Goal: Task Accomplishment & Management: Use online tool/utility

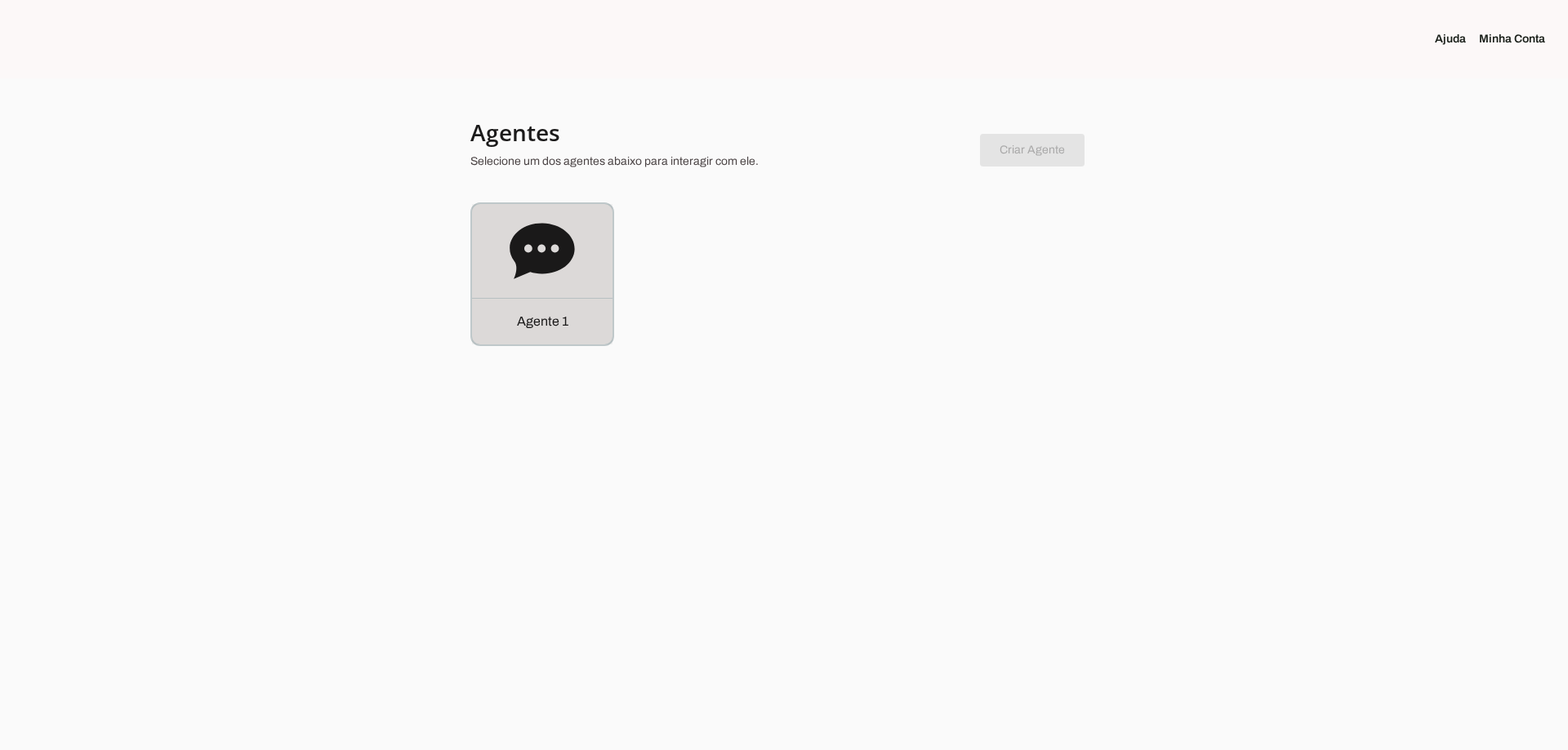
click at [516, 293] on div "Agente 1" at bounding box center [542, 274] width 140 height 140
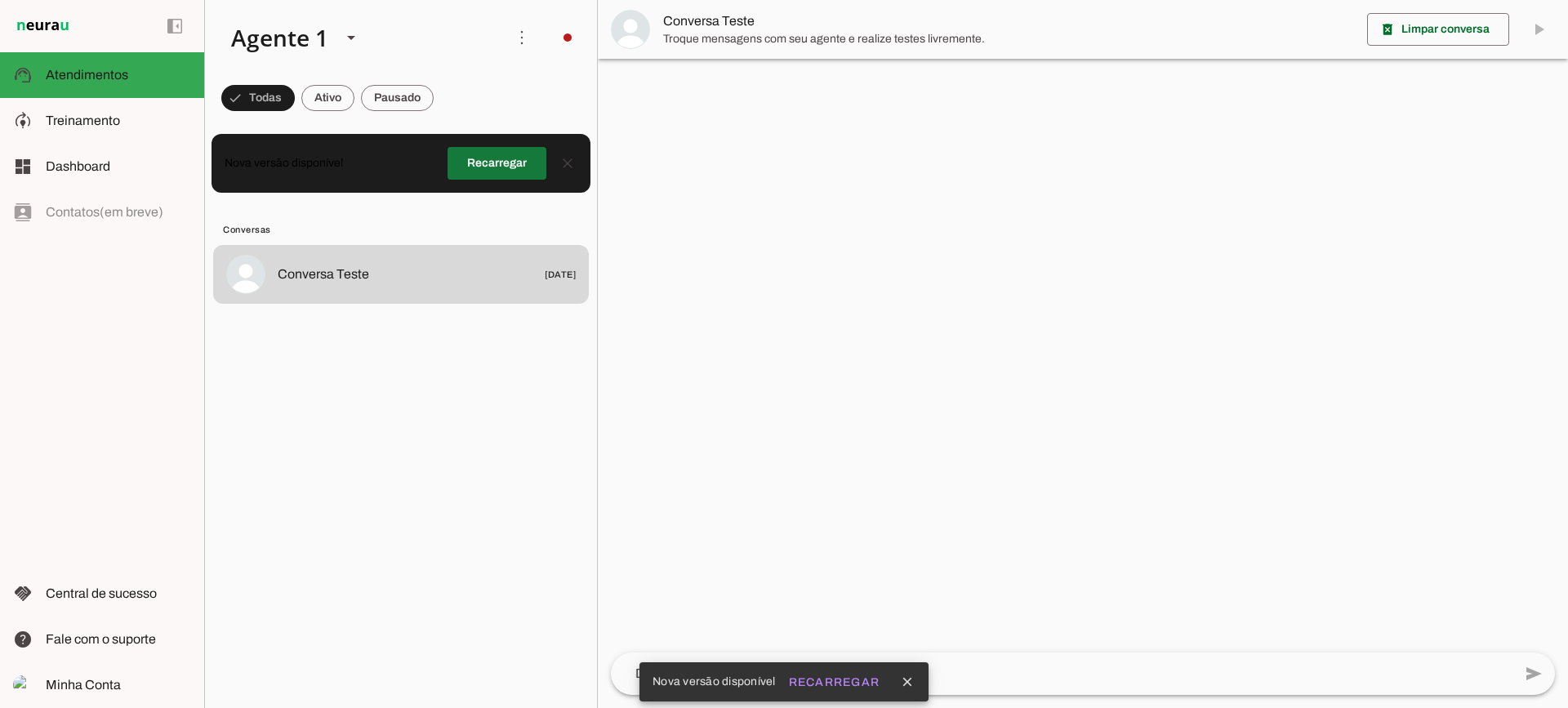
click at [503, 173] on span at bounding box center [497, 163] width 99 height 39
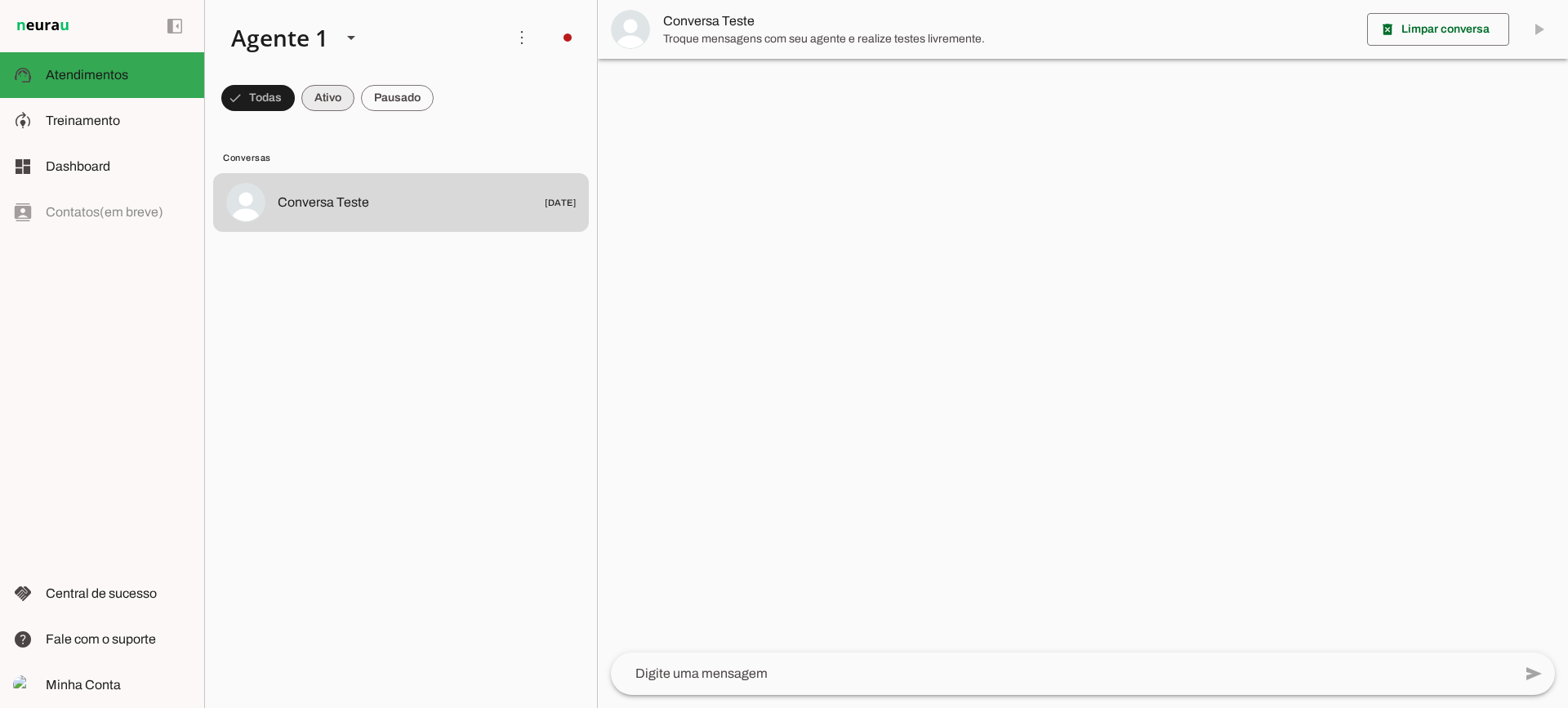
click at [342, 106] on span at bounding box center [328, 97] width 53 height 39
click at [396, 101] on span at bounding box center [397, 97] width 72 height 39
click at [324, 98] on span at bounding box center [313, 97] width 53 height 39
drag, startPoint x: 403, startPoint y: 115, endPoint x: 410, endPoint y: 49, distance: 66.4
click at [404, 115] on span at bounding box center [397, 97] width 72 height 39
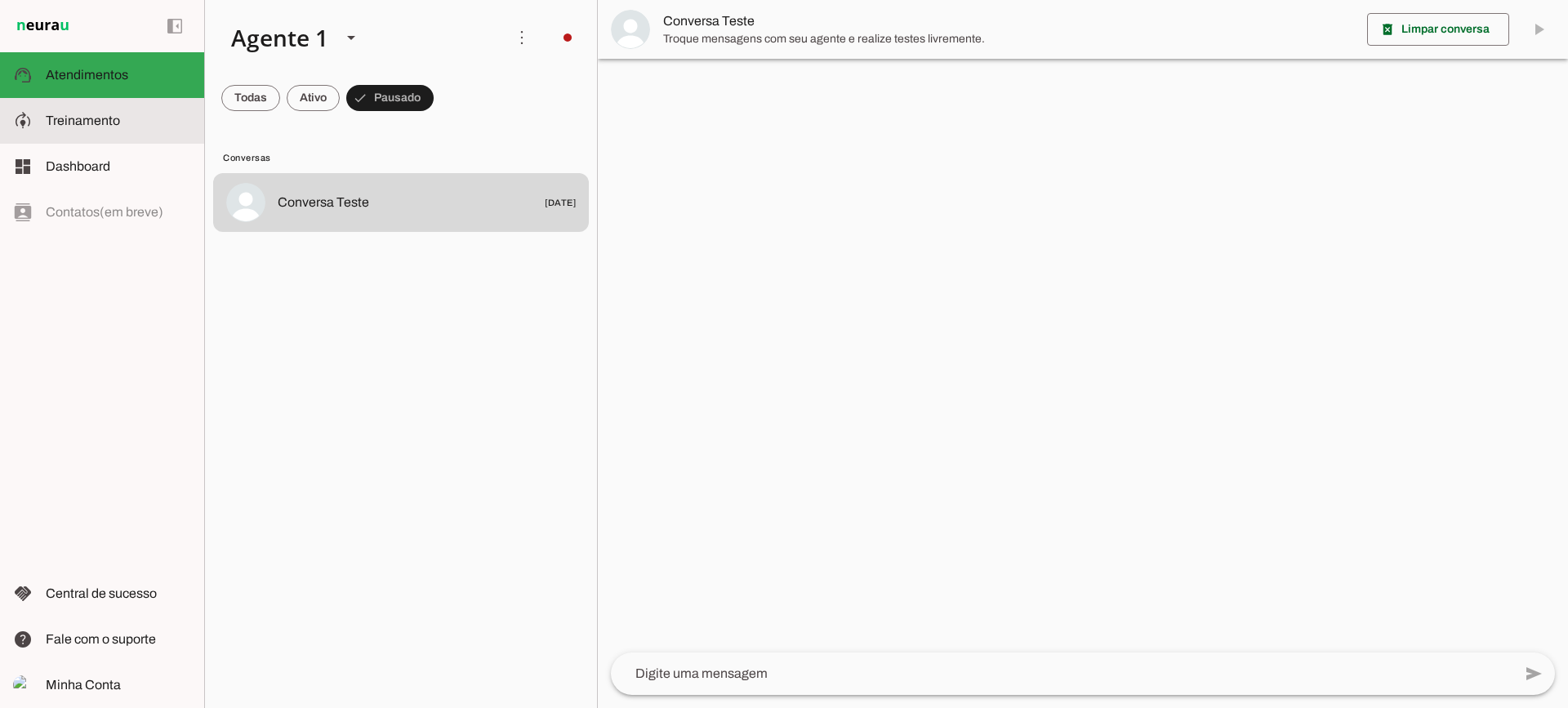
click at [103, 120] on span "Treinamento" at bounding box center [82, 120] width 74 height 14
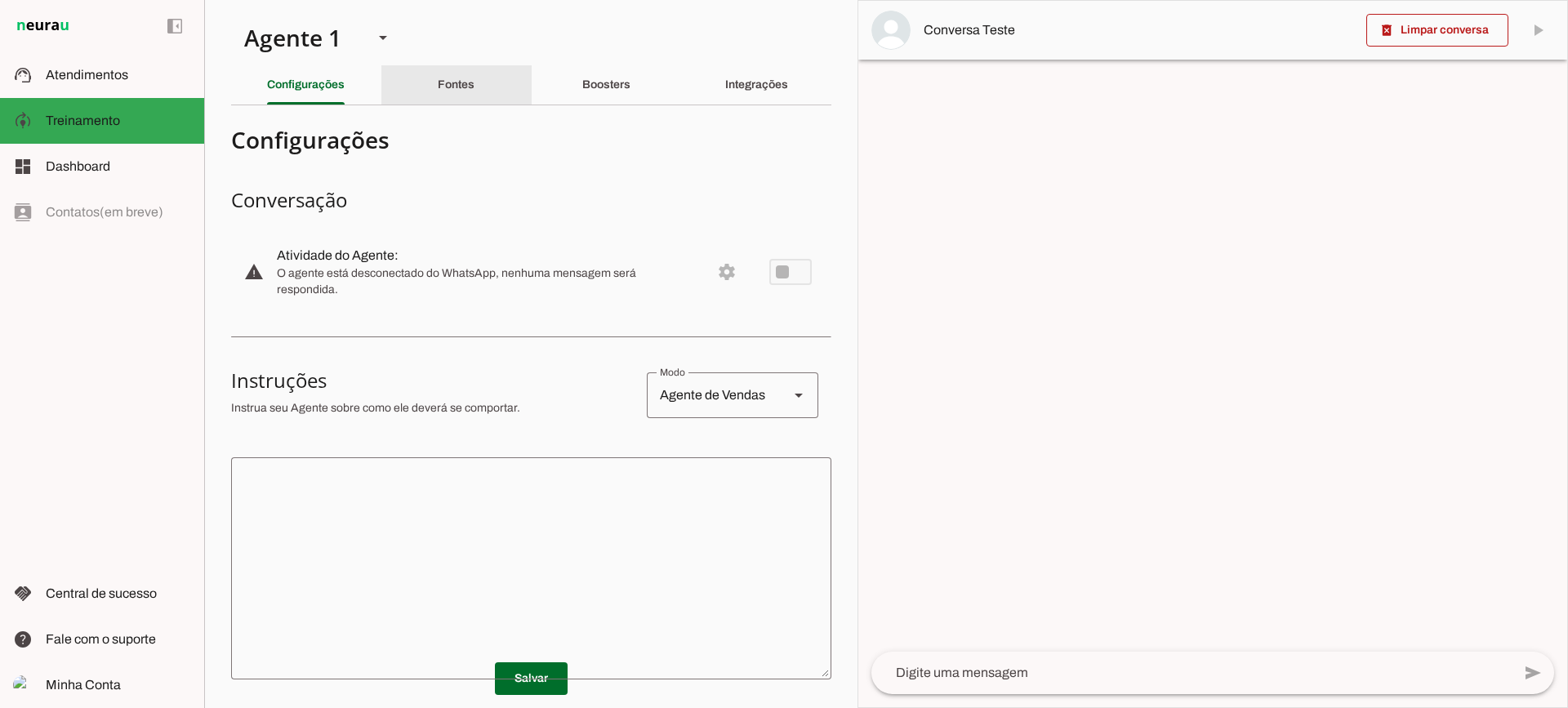
click at [450, 69] on div "Fontes" at bounding box center [456, 85] width 37 height 39
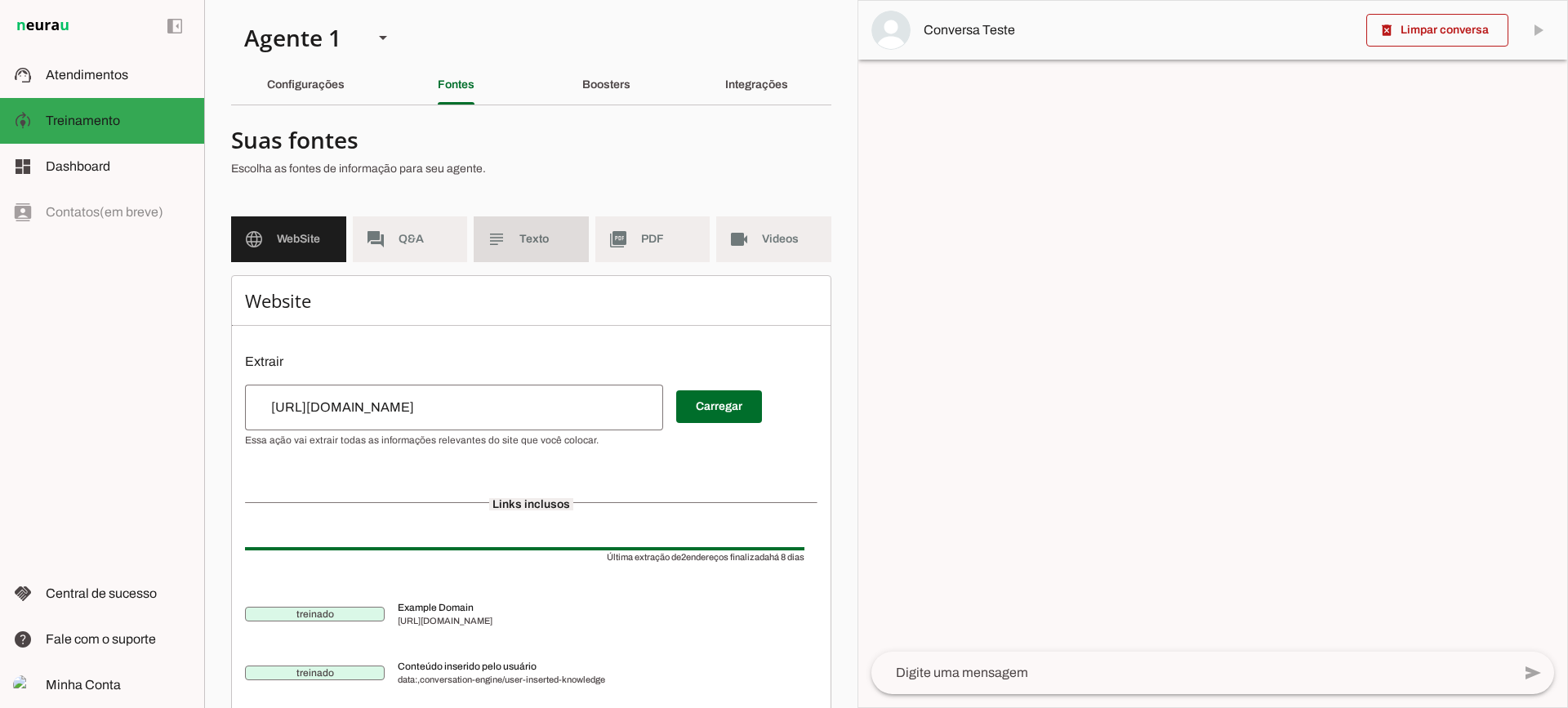
click at [479, 234] on md-item "subject Texto" at bounding box center [531, 239] width 116 height 46
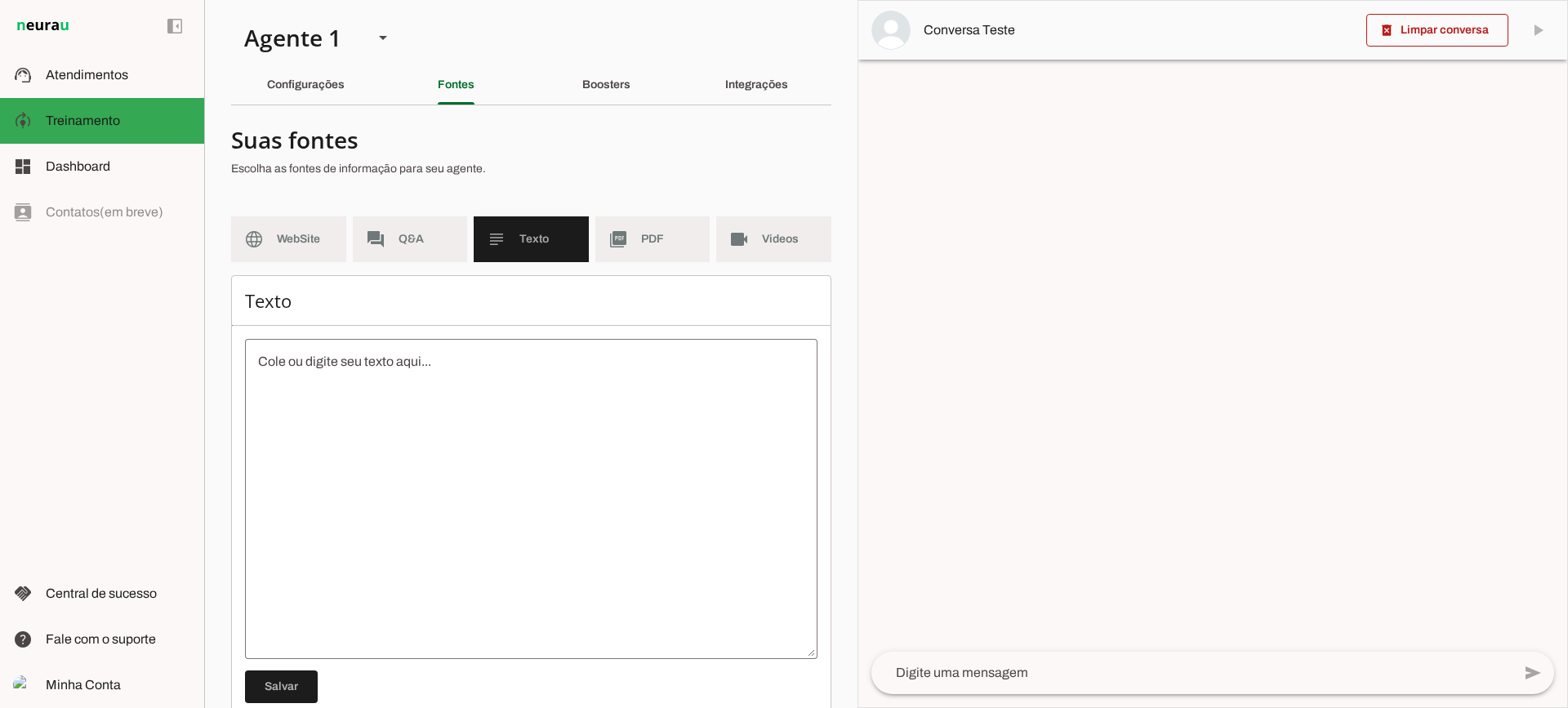
drag, startPoint x: 578, startPoint y: 227, endPoint x: 628, endPoint y: 243, distance: 52.5
click at [579, 227] on md-item "subject Texto" at bounding box center [531, 239] width 116 height 46
click at [628, 243] on md-item "picture_as_pdf PDF" at bounding box center [653, 239] width 116 height 46
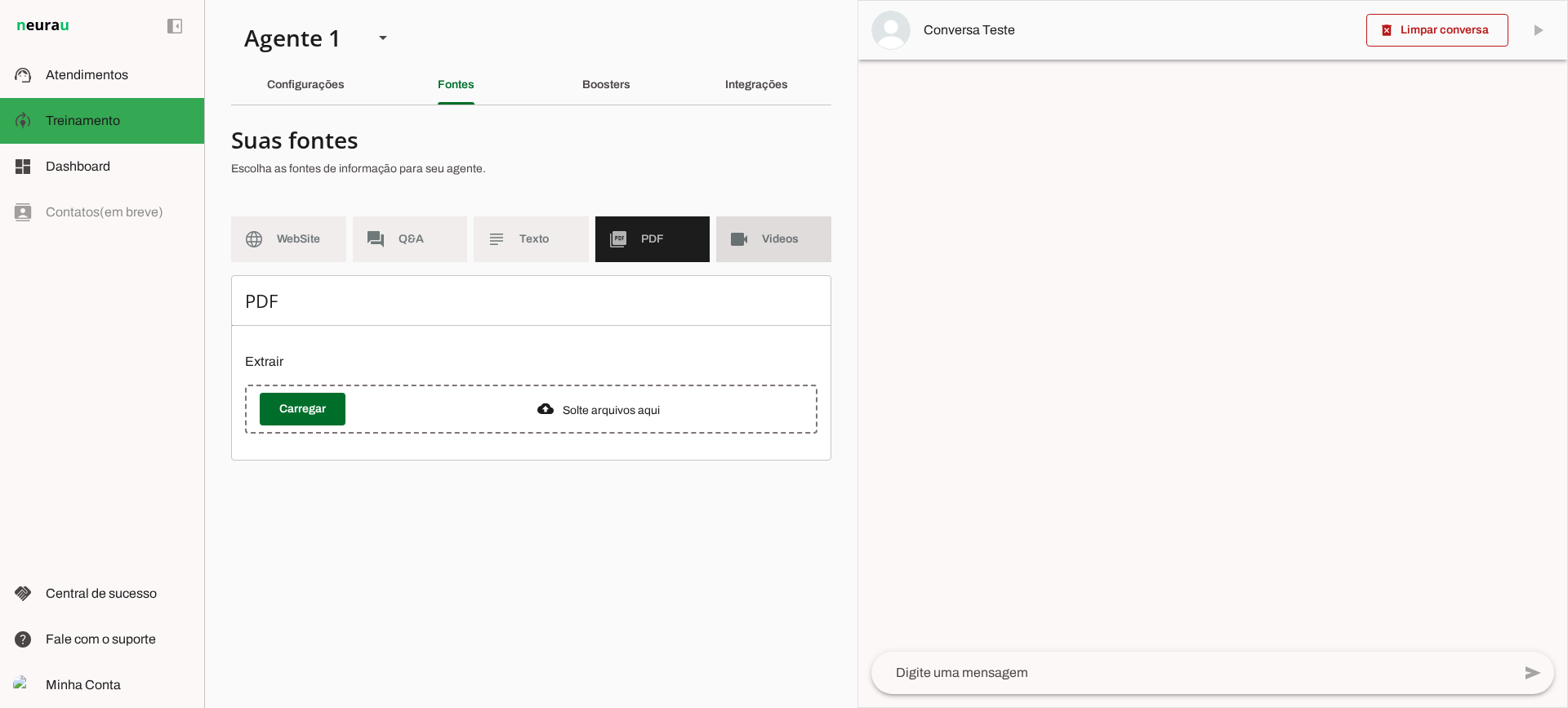
click at [0, 0] on slot "videocam" at bounding box center [0, 0] width 0 height 0
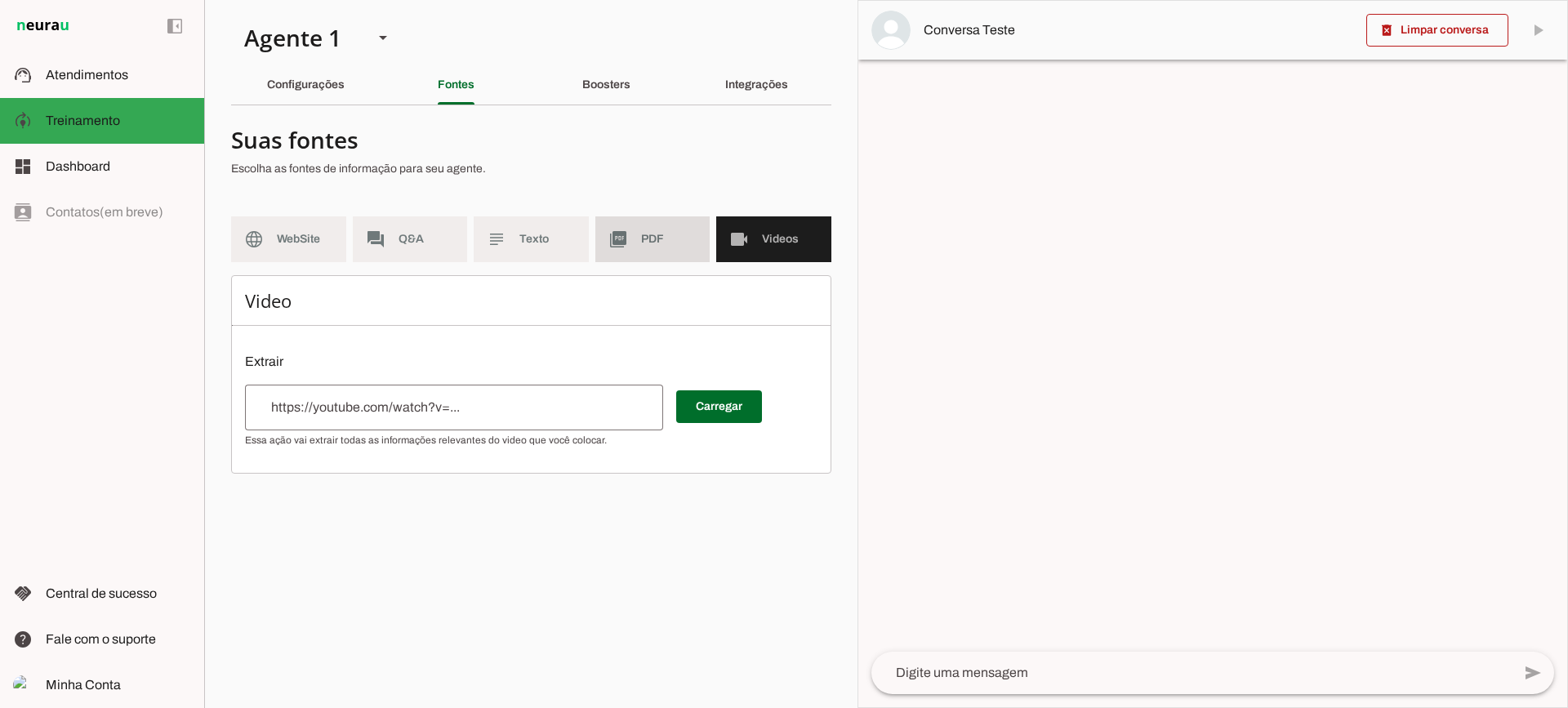
drag, startPoint x: 617, startPoint y: 241, endPoint x: 554, endPoint y: 7, distance: 242.3
click at [0, 0] on slot "picture_as_pdf" at bounding box center [0, 0] width 0 height 0
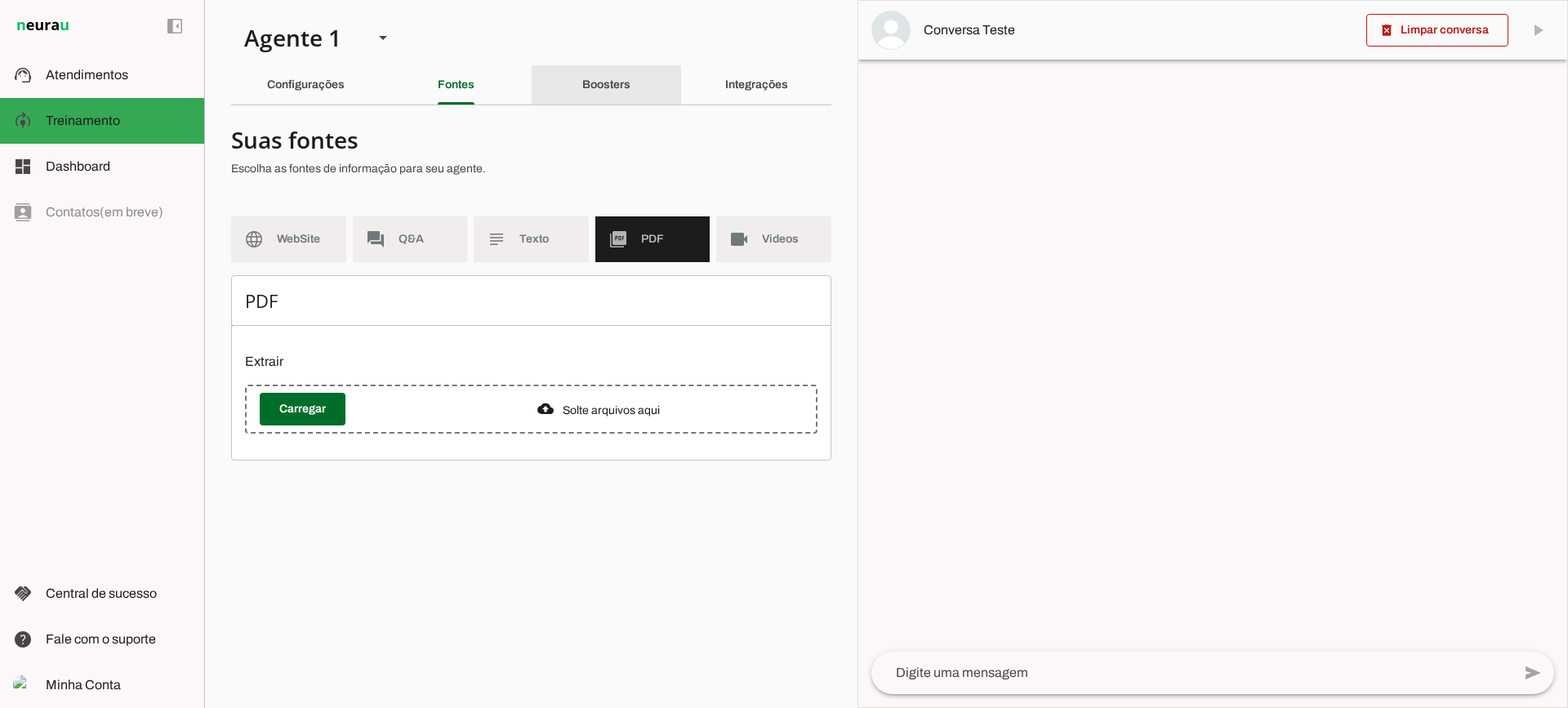
click at [593, 73] on div "Boosters" at bounding box center [607, 85] width 48 height 39
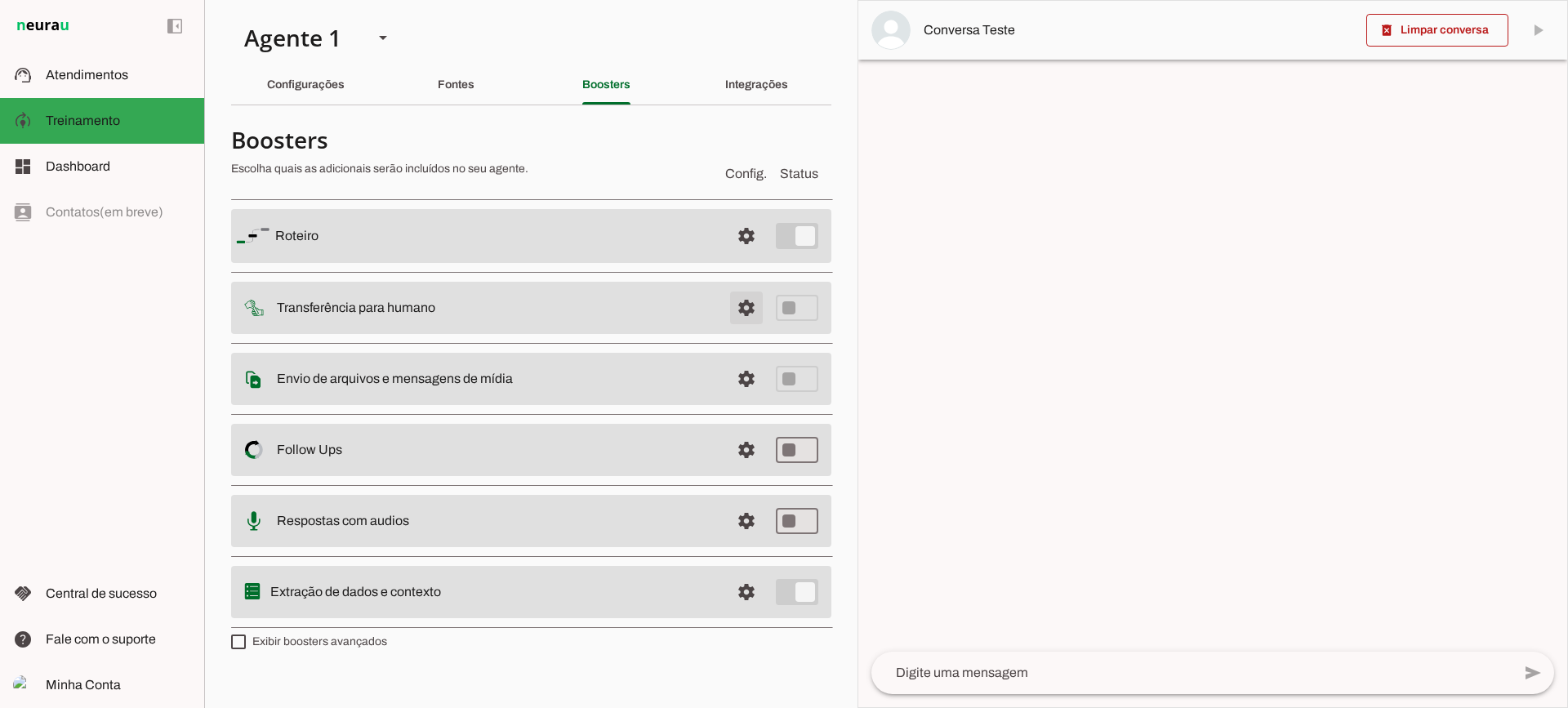
click at [756, 307] on span at bounding box center [746, 307] width 39 height 39
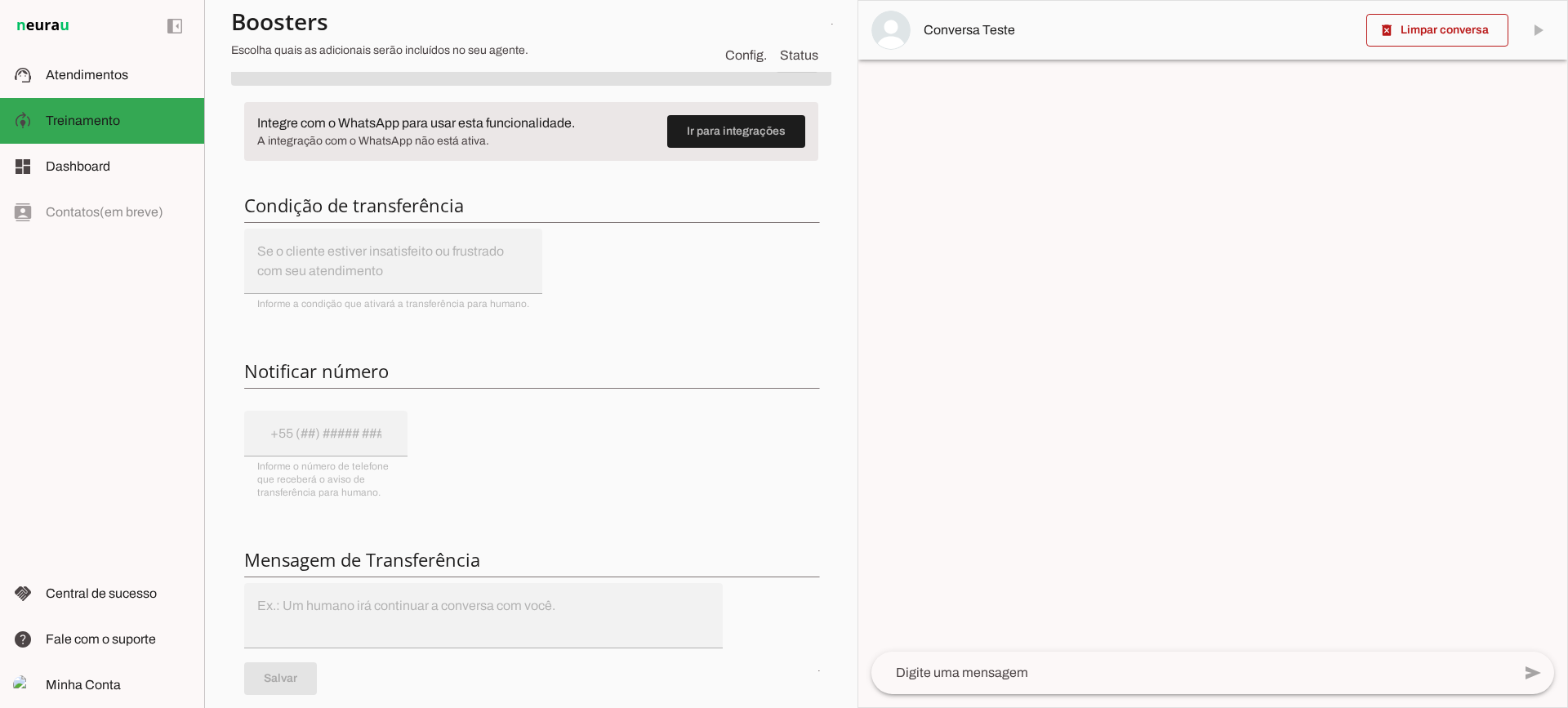
scroll to position [164, 0]
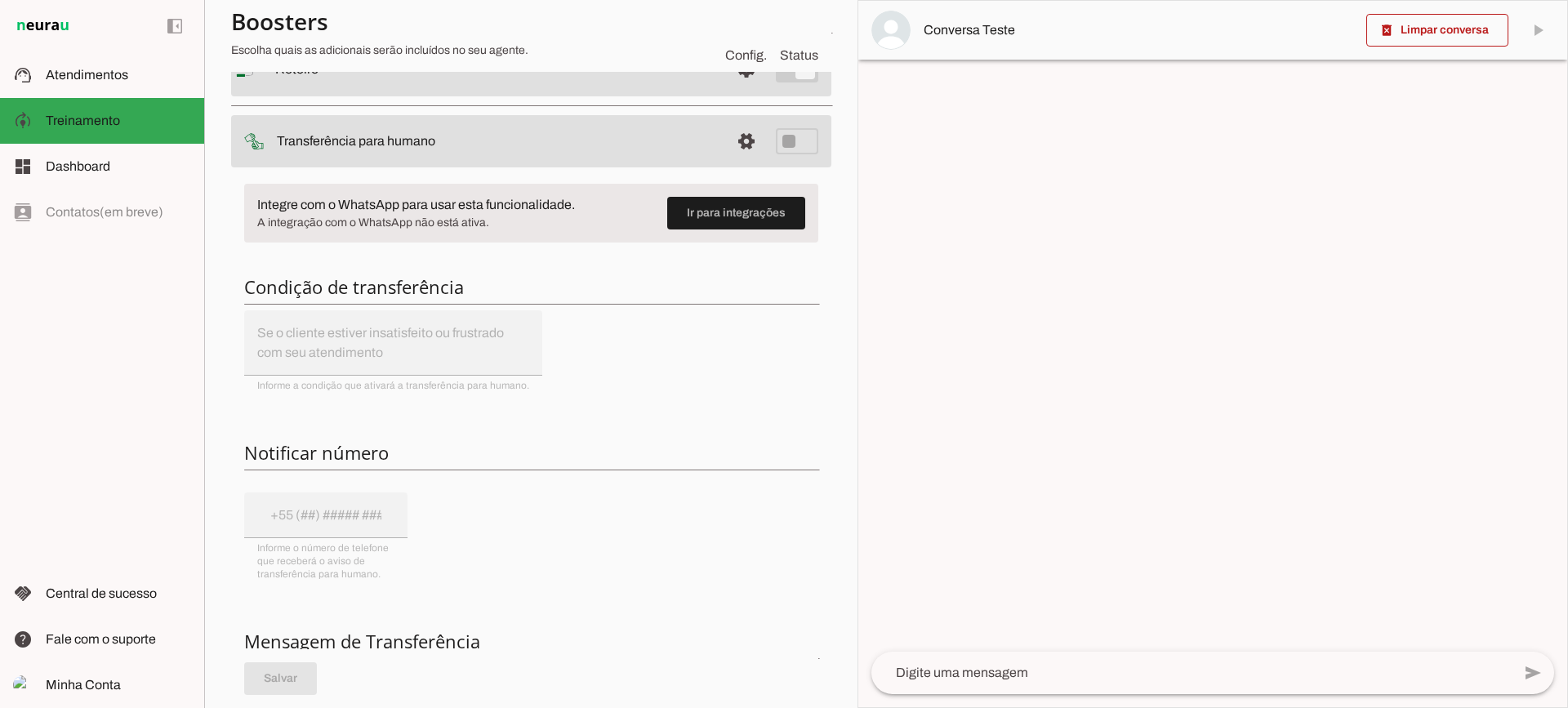
click at [761, 120] on md-item "settings Transferência para humano" at bounding box center [531, 141] width 601 height 52
click at [748, 135] on span at bounding box center [746, 140] width 39 height 39
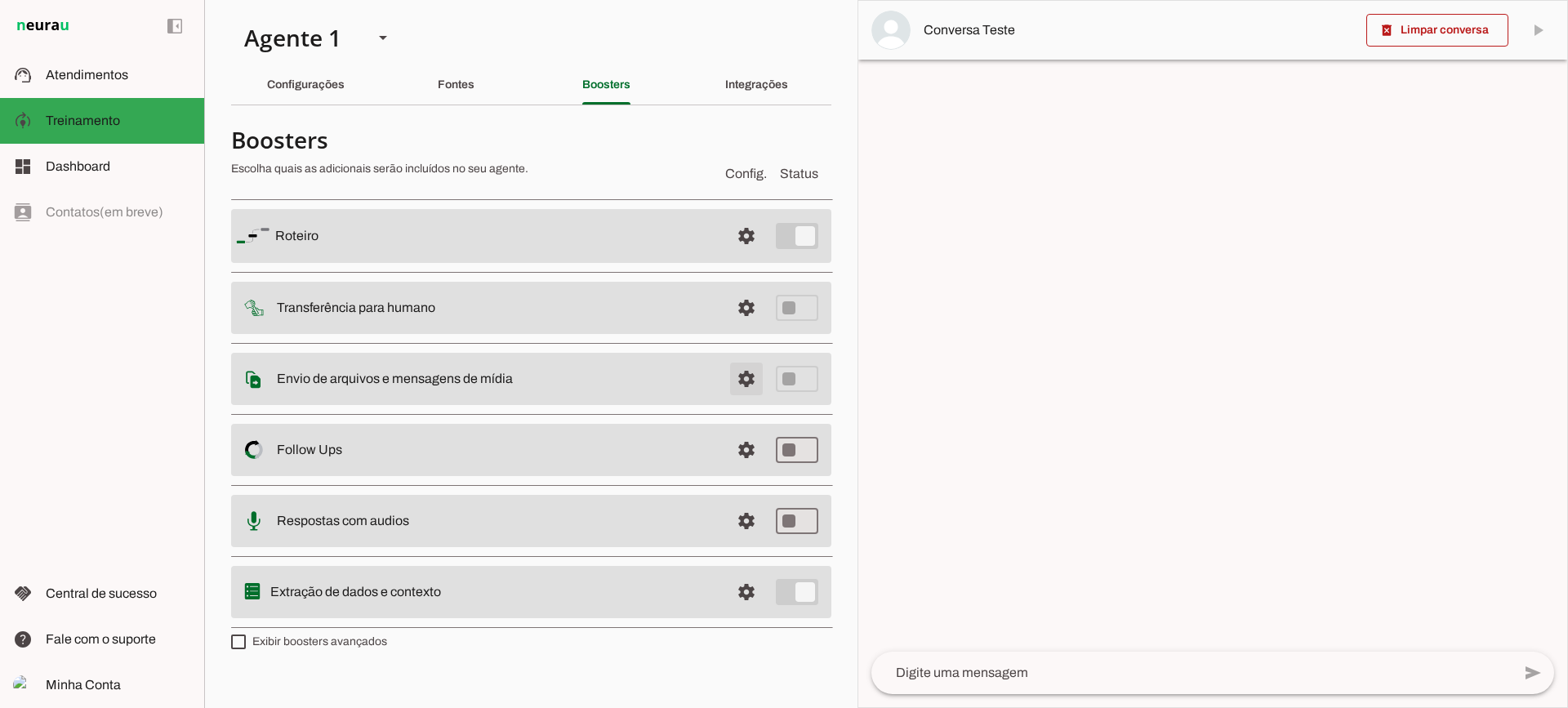
click at [752, 376] on span at bounding box center [746, 379] width 39 height 39
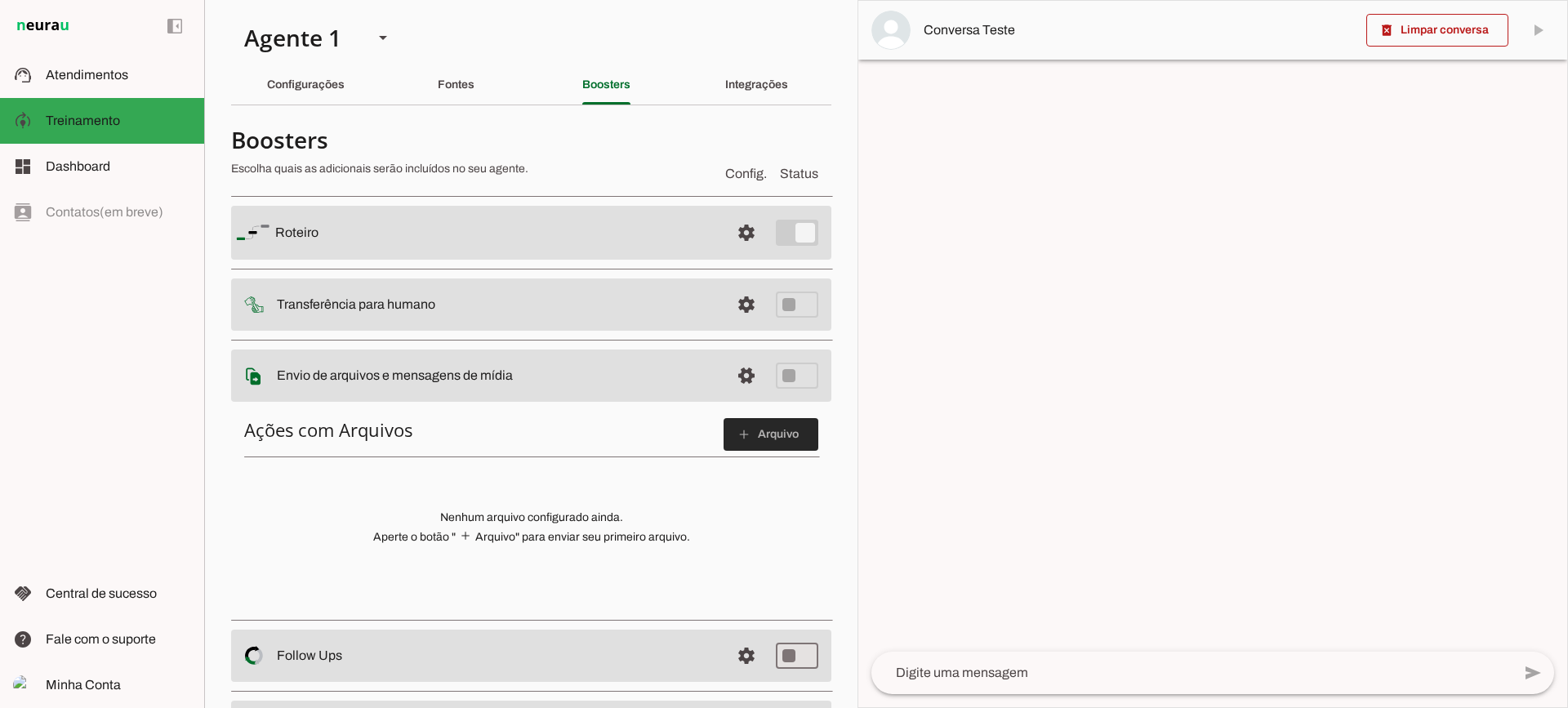
click at [729, 420] on span at bounding box center [771, 434] width 95 height 39
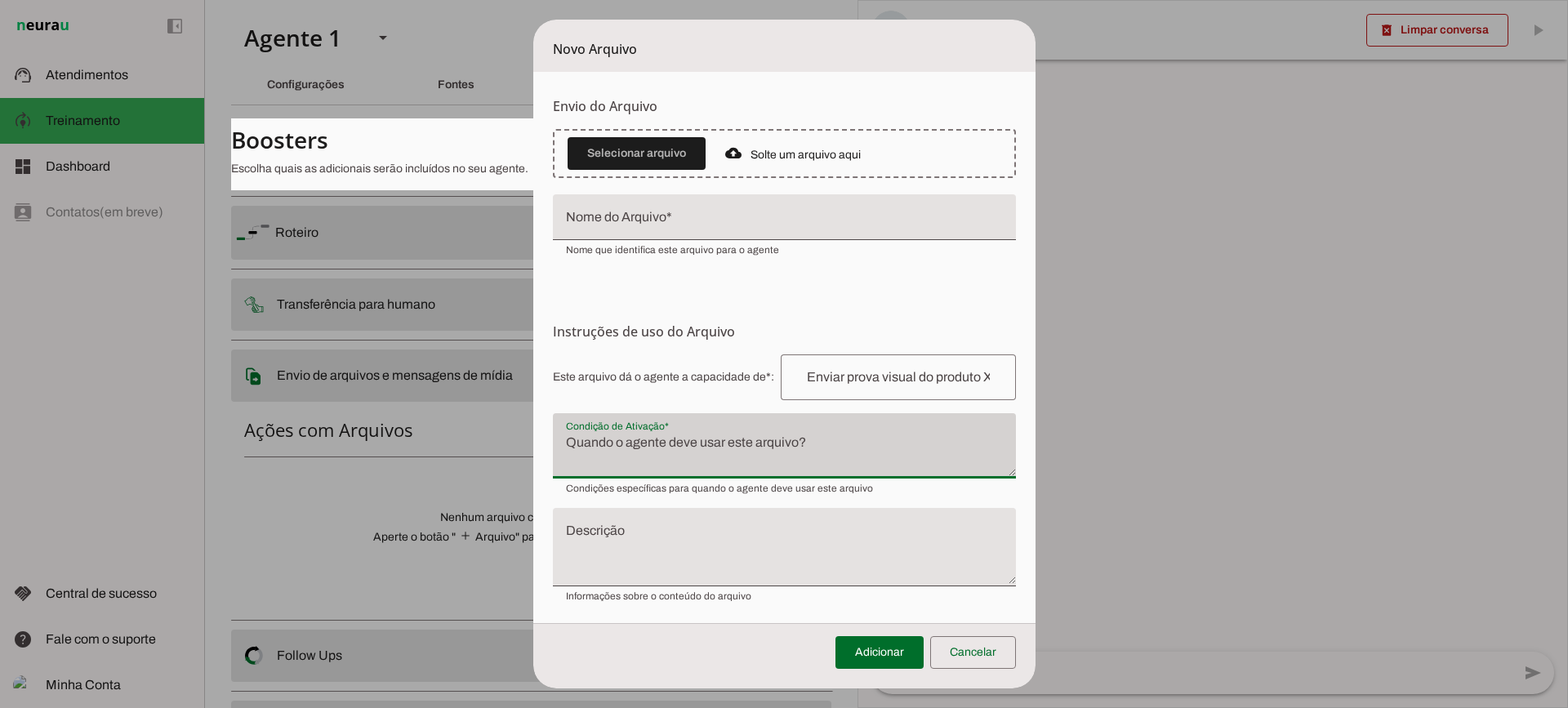
click at [725, 425] on div at bounding box center [784, 445] width 463 height 66
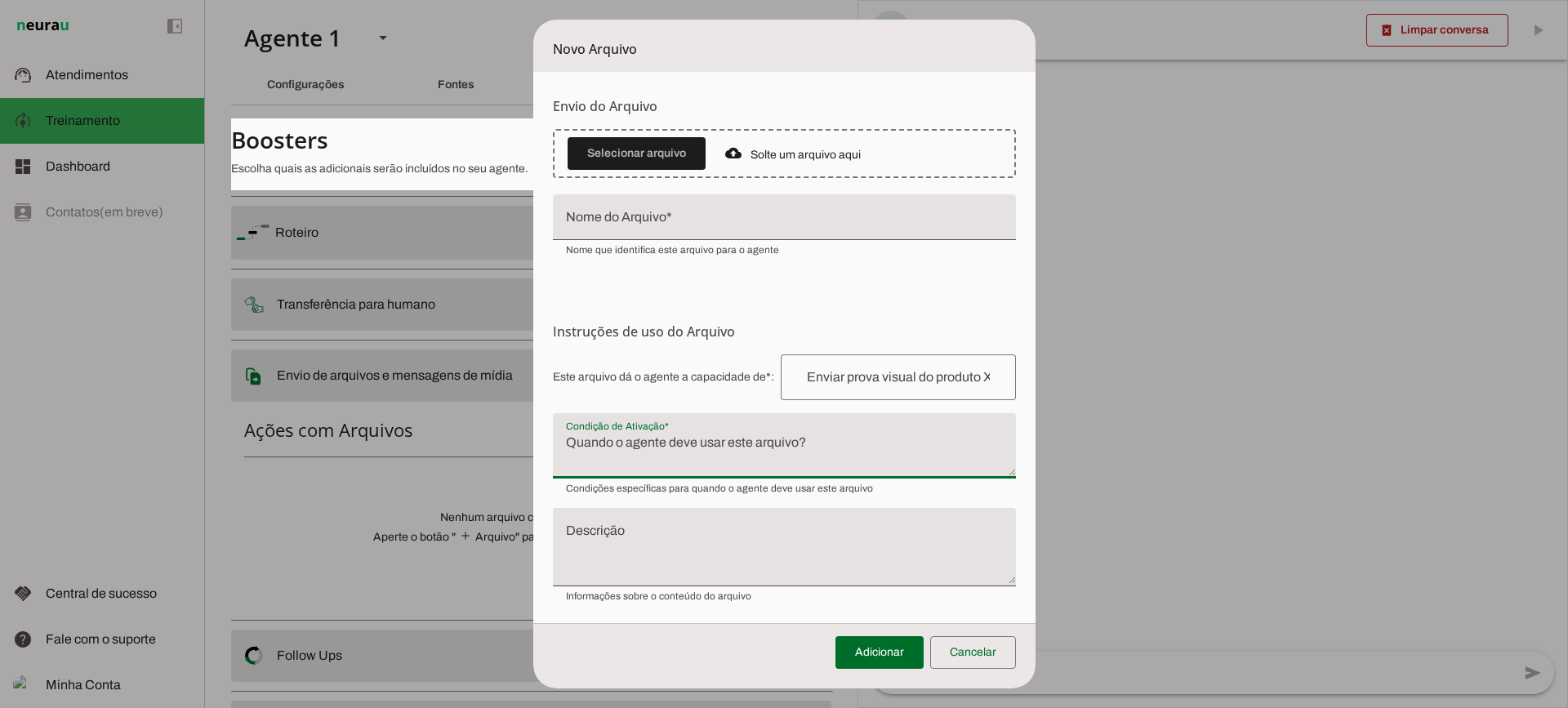
click at [691, 444] on textarea "Condição de Ativação" at bounding box center [784, 452] width 463 height 39
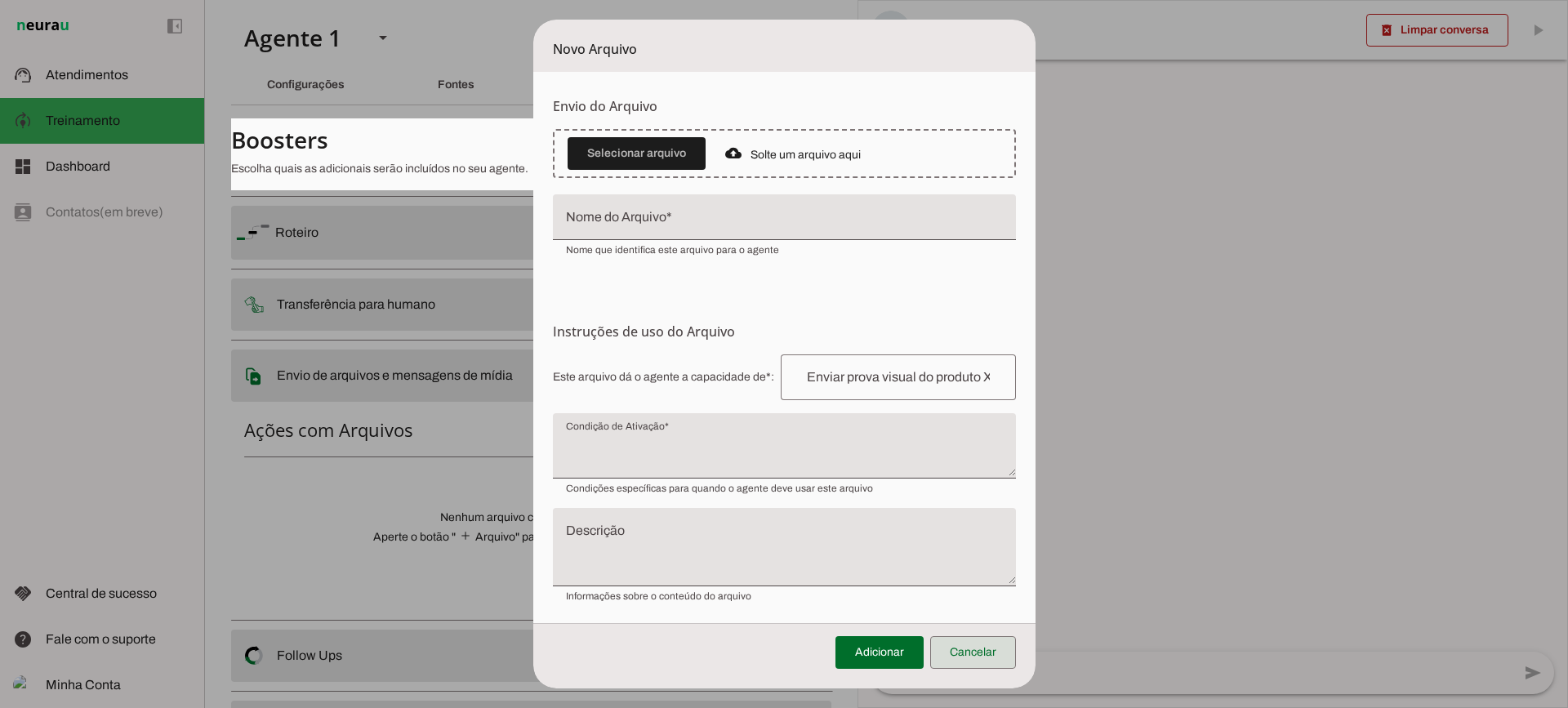
click at [988, 651] on span at bounding box center [973, 652] width 86 height 39
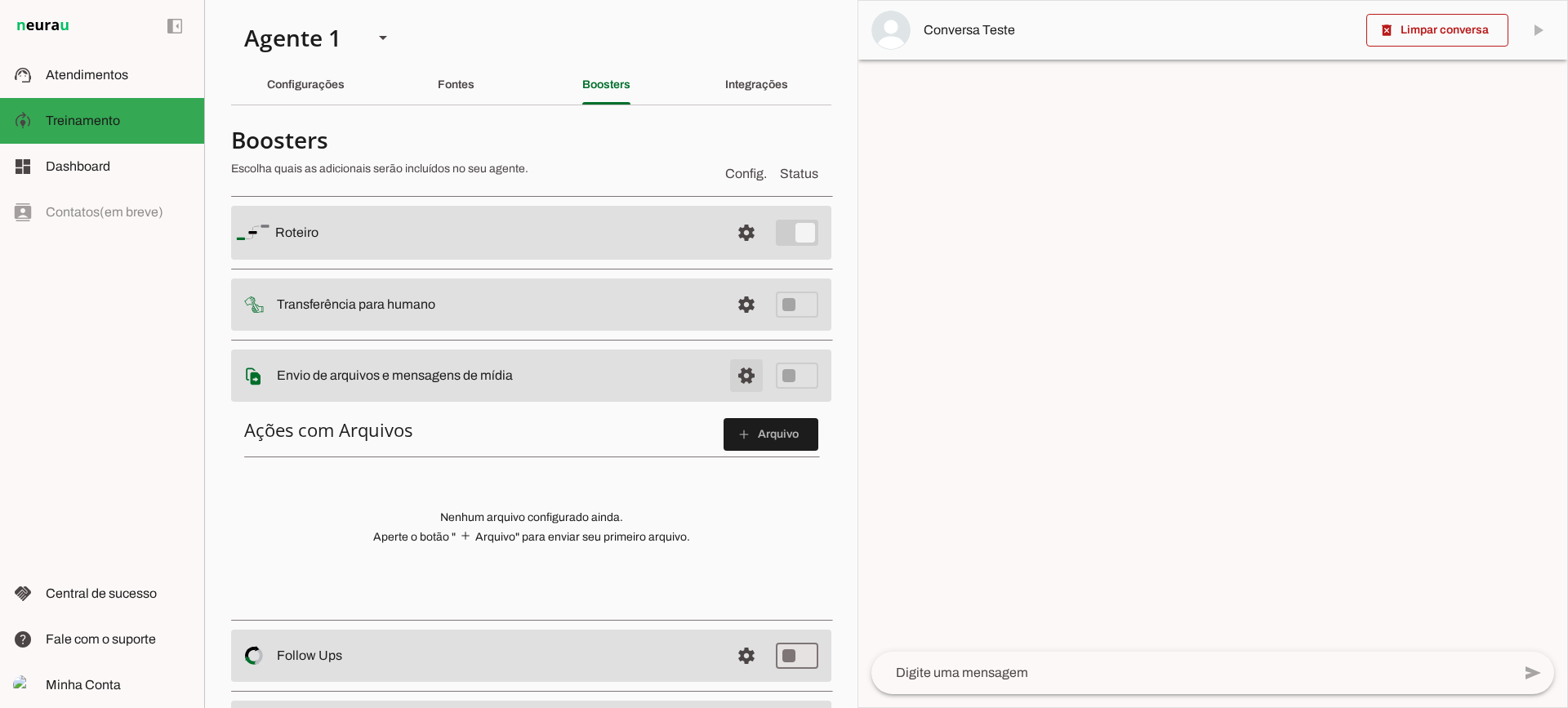
click at [727, 383] on span at bounding box center [746, 376] width 39 height 39
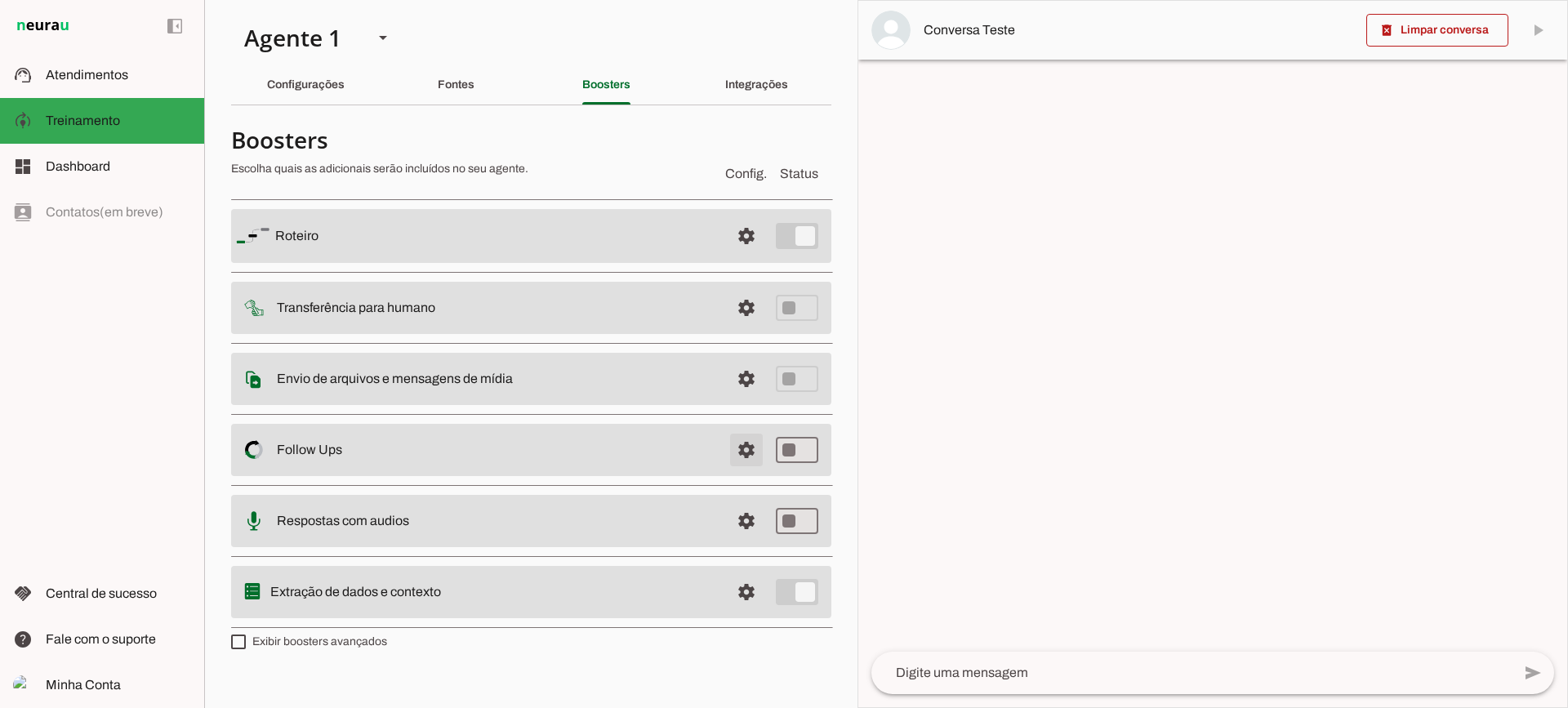
click at [750, 458] on span at bounding box center [746, 450] width 39 height 39
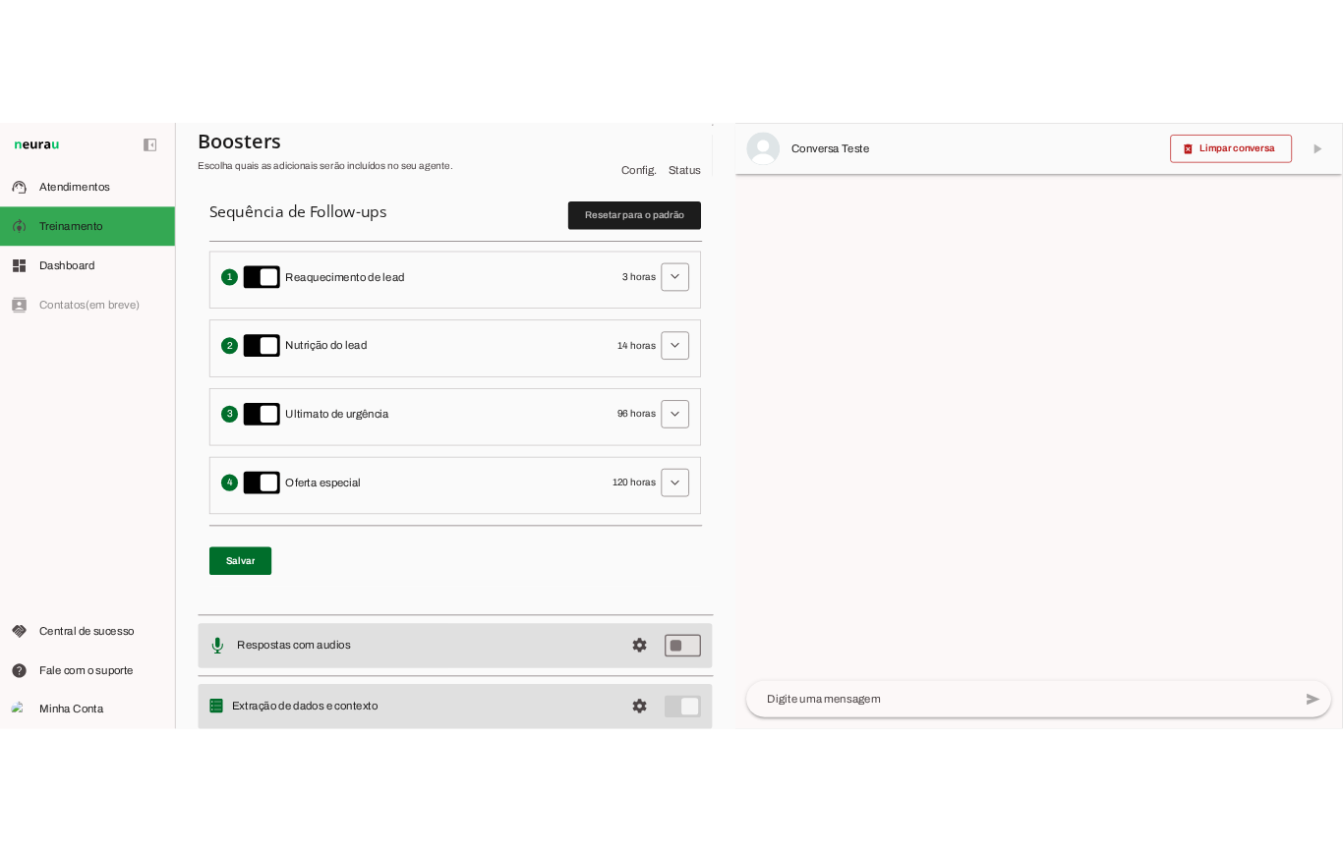
scroll to position [393, 0]
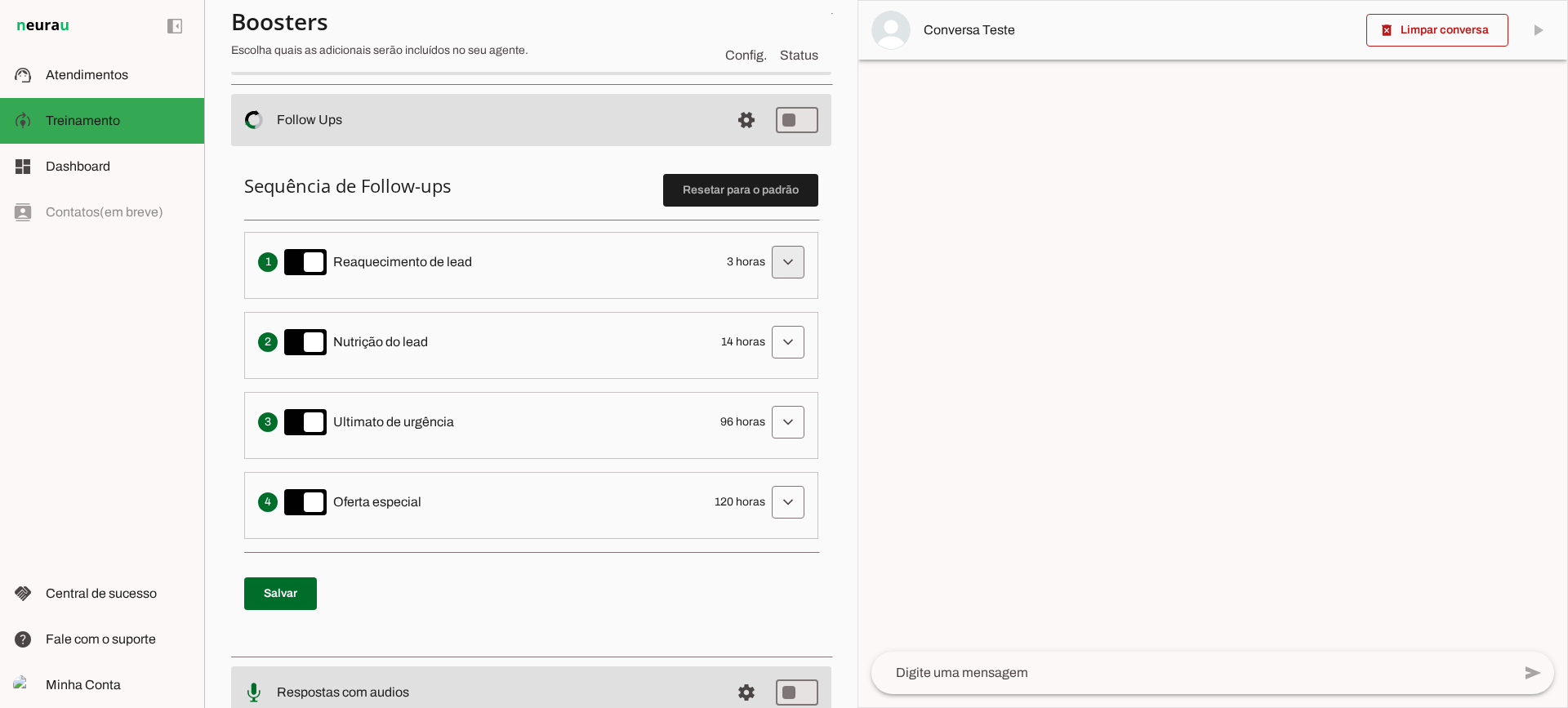
click at [769, 258] on span at bounding box center [788, 262] width 39 height 39
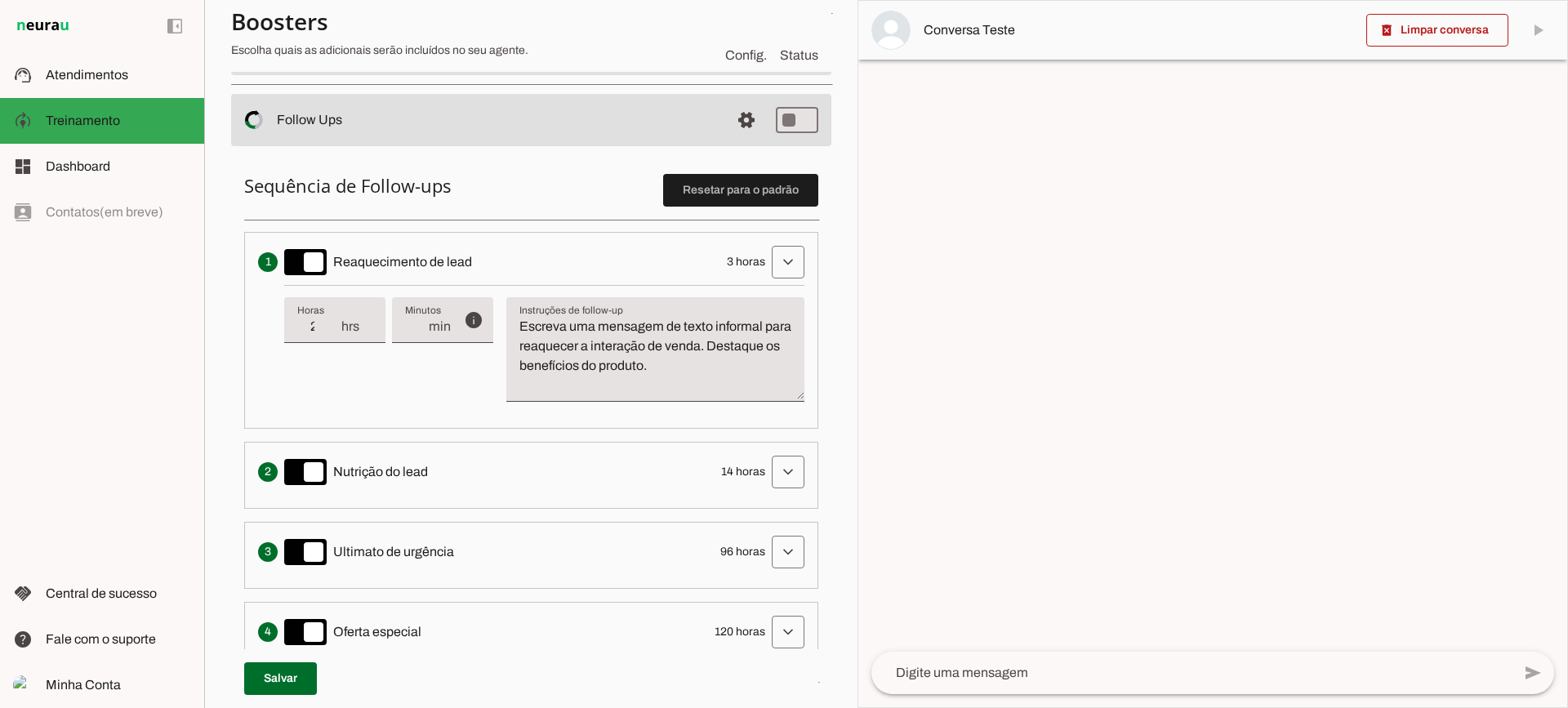
type input "2"
type md-filled-text-field "2"
click at [331, 332] on input "2" at bounding box center [318, 327] width 42 height 20
type input "1"
type md-filled-text-field "1"
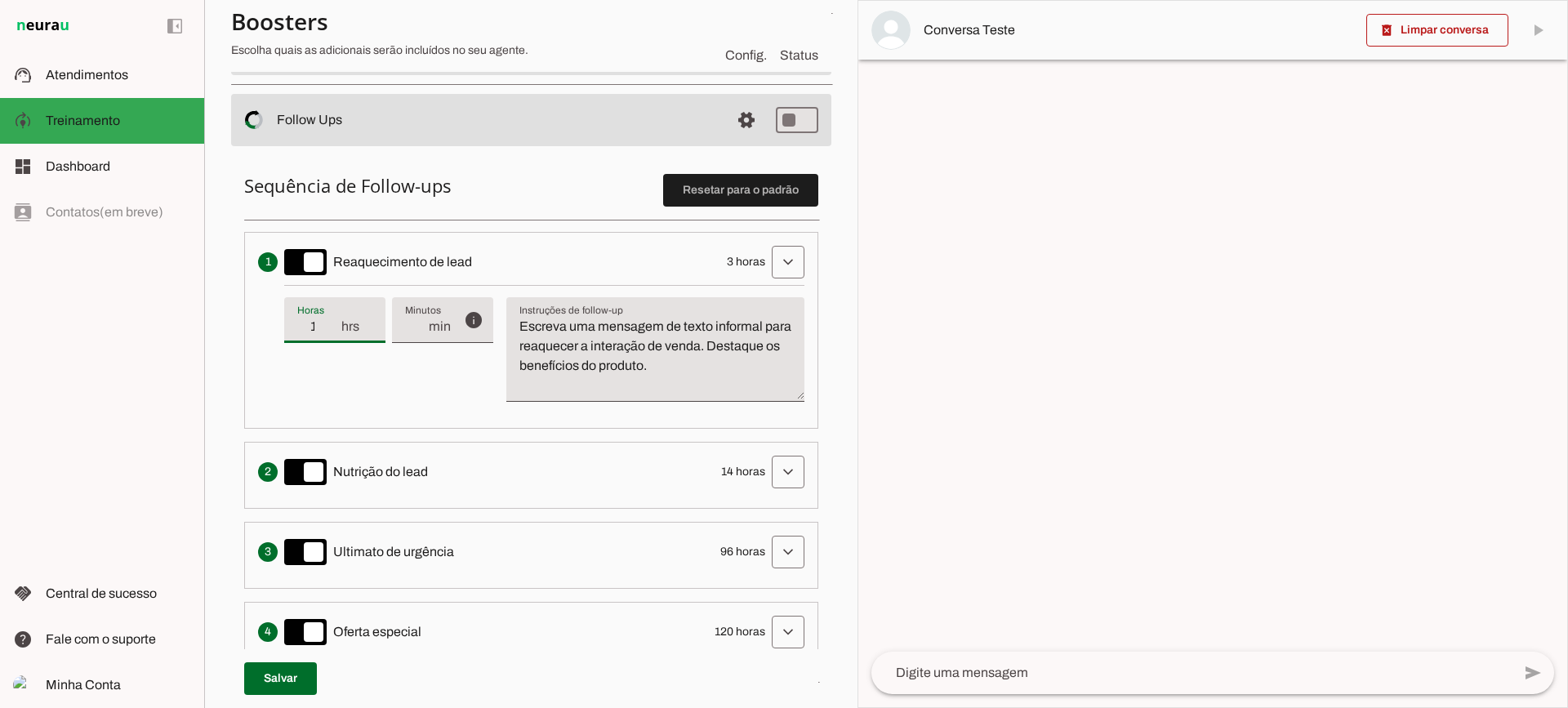
click at [331, 332] on input "1" at bounding box center [318, 327] width 42 height 20
type input "2"
type md-filled-text-field "2"
click at [332, 325] on input "2" at bounding box center [318, 327] width 42 height 20
type input "3"
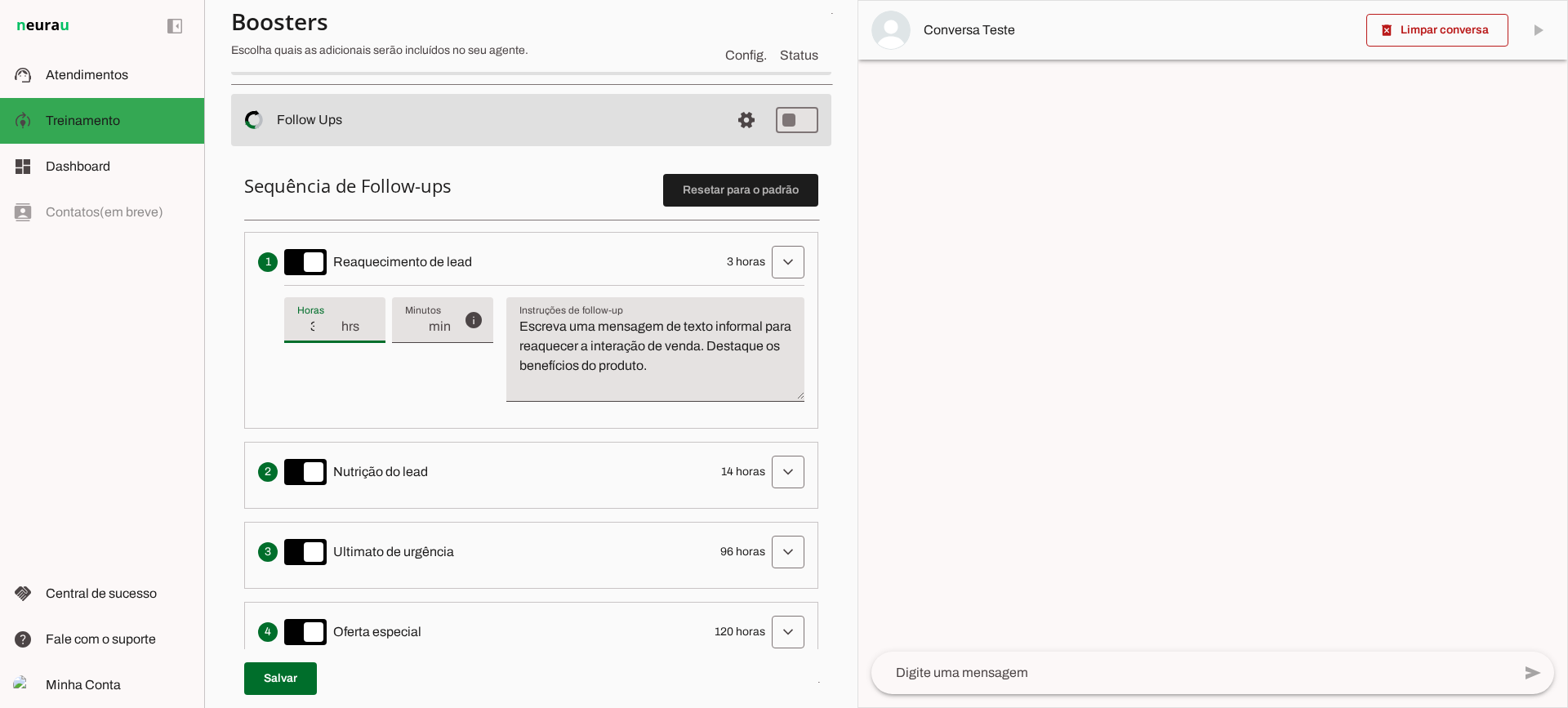
type md-filled-text-field "3"
click at [332, 325] on input "3" at bounding box center [318, 327] width 42 height 20
drag, startPoint x: 710, startPoint y: 371, endPoint x: 493, endPoint y: 299, distance: 228.6
click at [493, 299] on div "info Tempo de atraso / inatividade O tempo de atraso é o tempo de inatividade d…" at bounding box center [544, 350] width 520 height 130
click at [439, 386] on div "info Tempo de atraso / inatividade O tempo de atraso é o tempo de inatividade d…" at bounding box center [544, 350] width 520 height 130
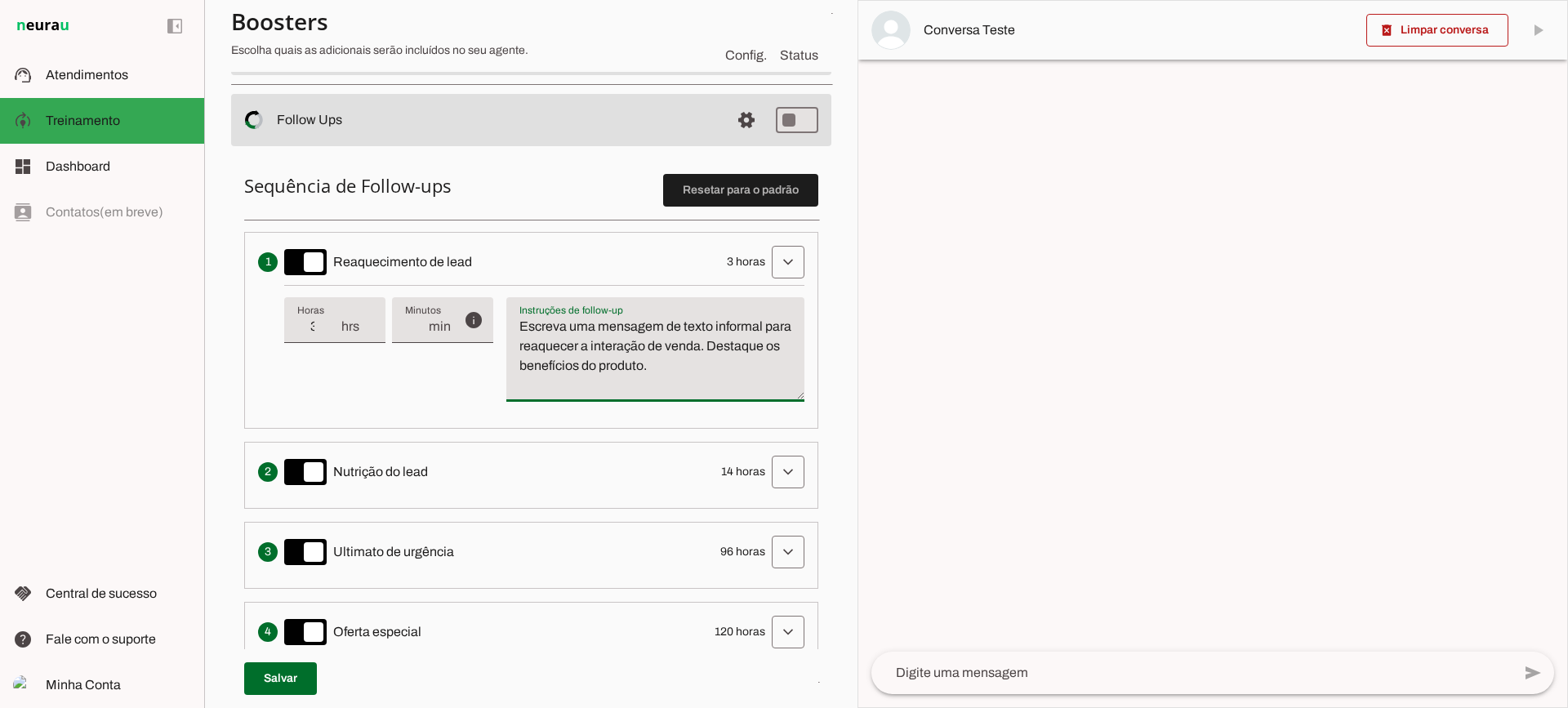
type textarea "Escreva uma mensagem de texto informal para reaquecer a interação de venda. Des…"
type md-filled-text-field "Escreva uma mensagem de texto informal para reaquecer a interação de venda. Des…"
type input "4"
type md-filled-text-field "4"
click at [336, 325] on input "4" at bounding box center [318, 327] width 42 height 20
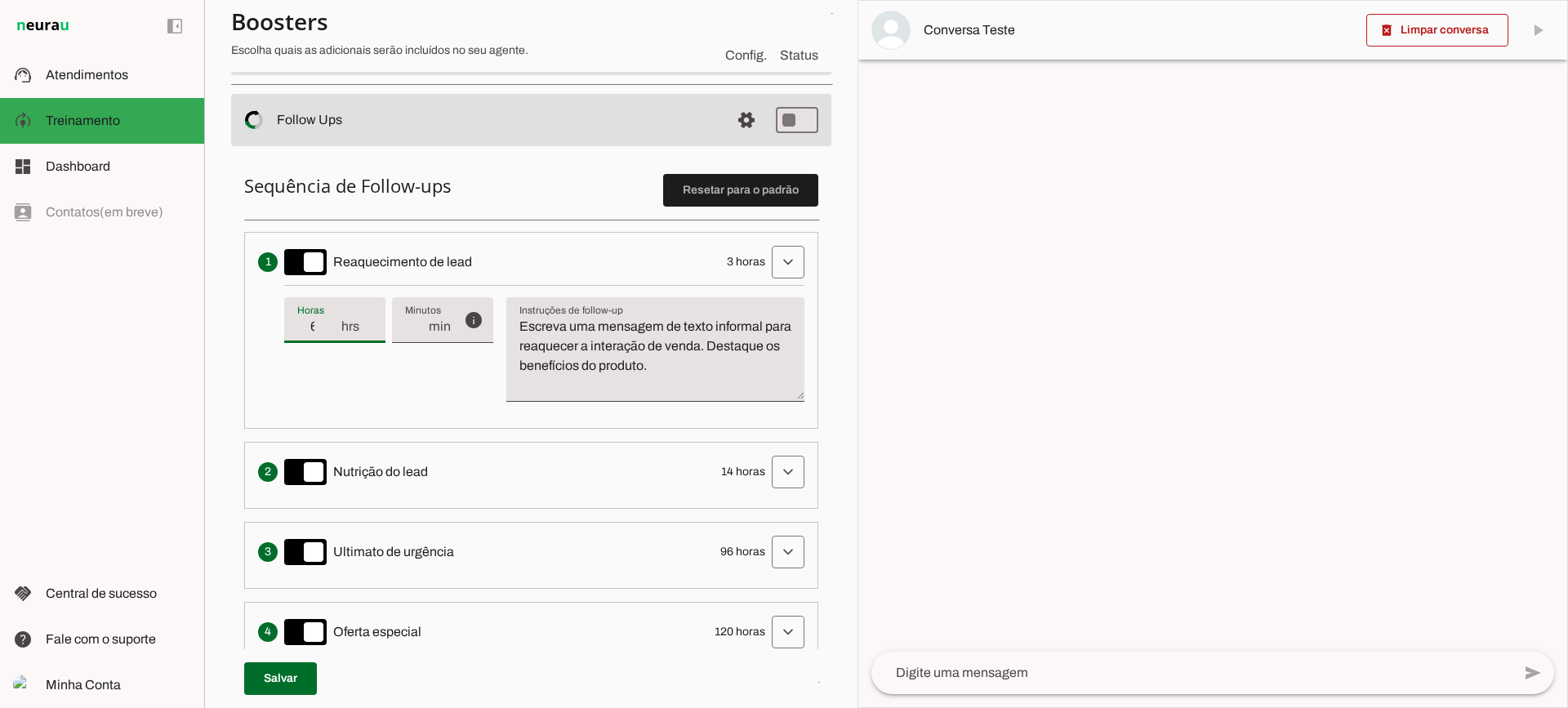
type input "6"
type md-filled-text-field "6"
click at [337, 325] on input "6" at bounding box center [318, 327] width 42 height 20
type input "5"
type md-filled-text-field "5"
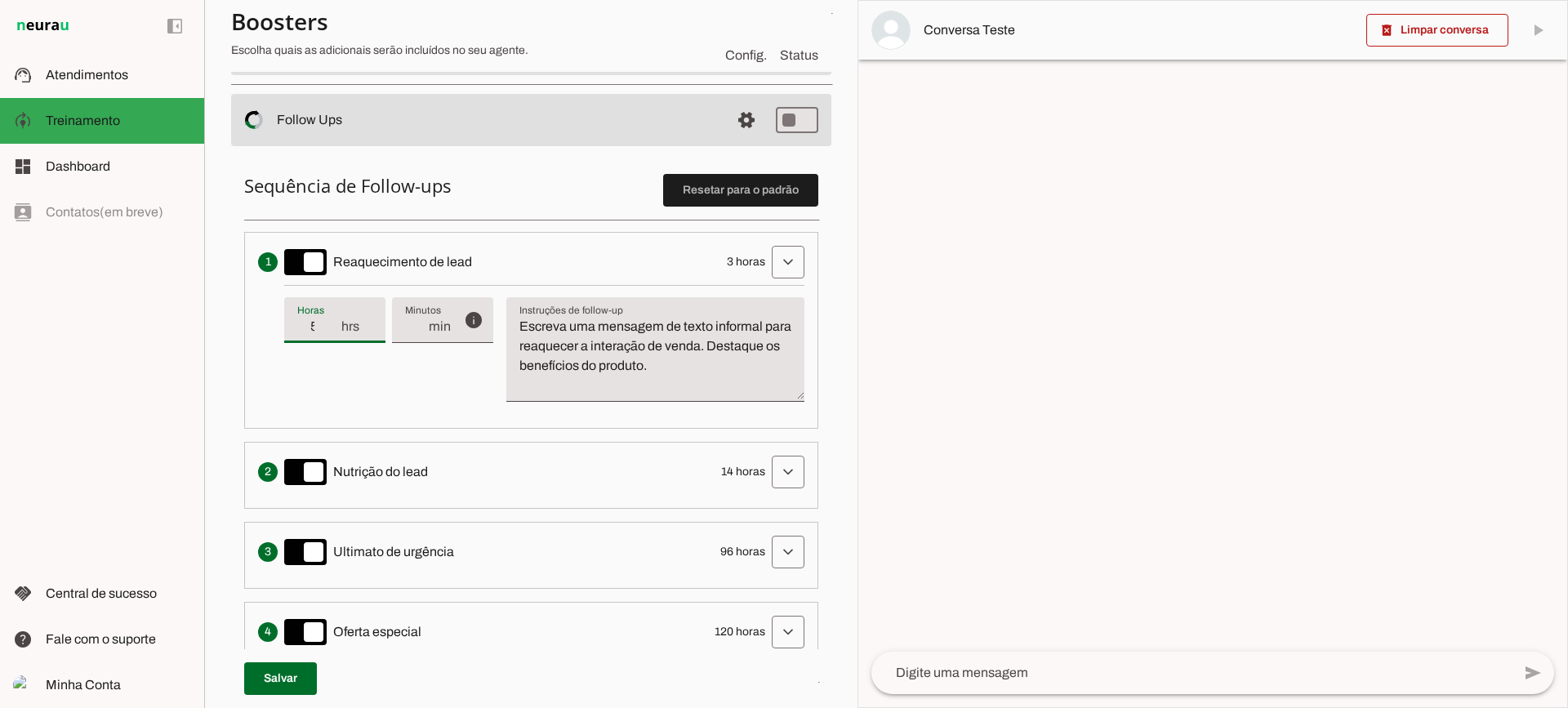
click at [335, 328] on input "5" at bounding box center [318, 327] width 42 height 20
type input "4"
type md-filled-text-field "4"
click at [335, 328] on input "4" at bounding box center [318, 327] width 42 height 20
type input "3"
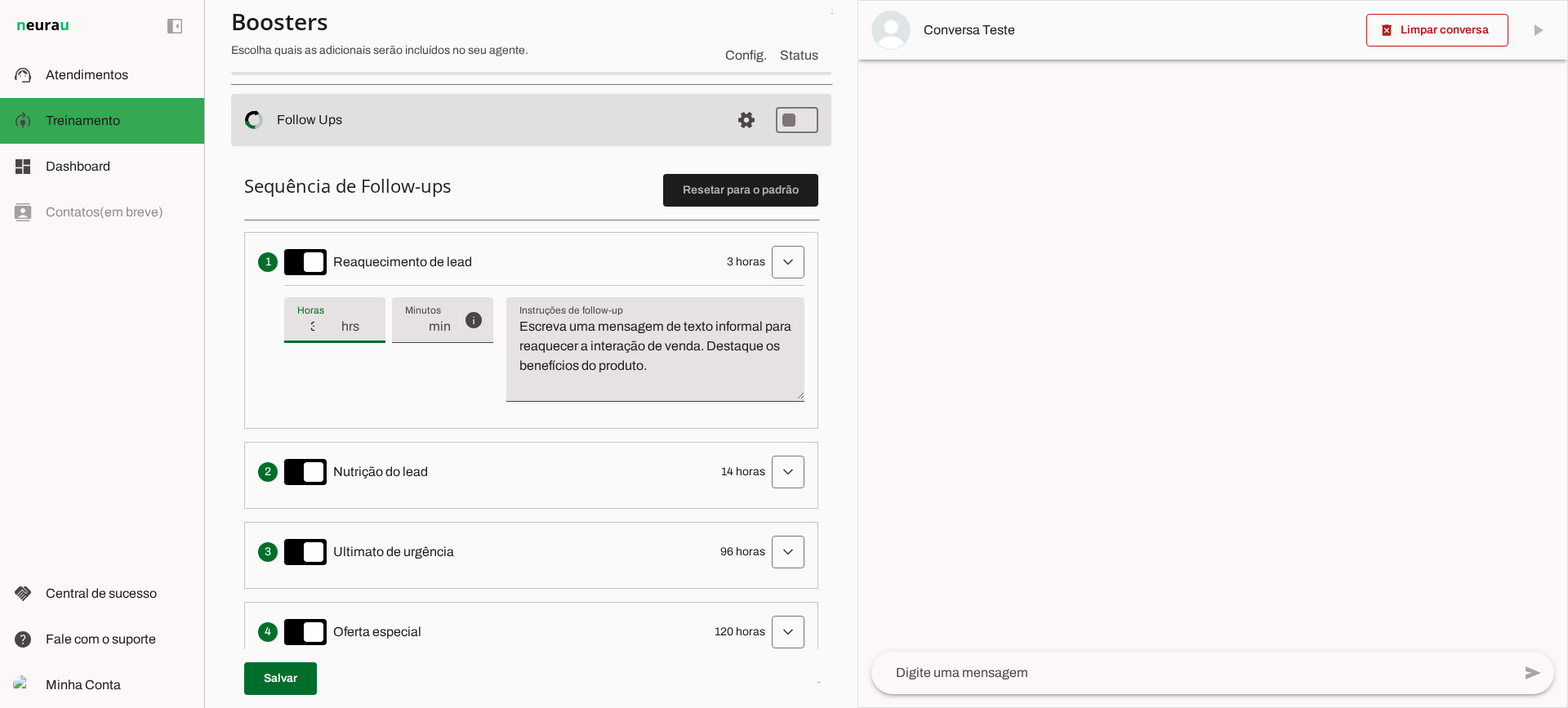
type md-filled-text-field "3"
click at [335, 328] on input "3" at bounding box center [318, 327] width 42 height 20
click at [731, 127] on span at bounding box center [746, 120] width 39 height 39
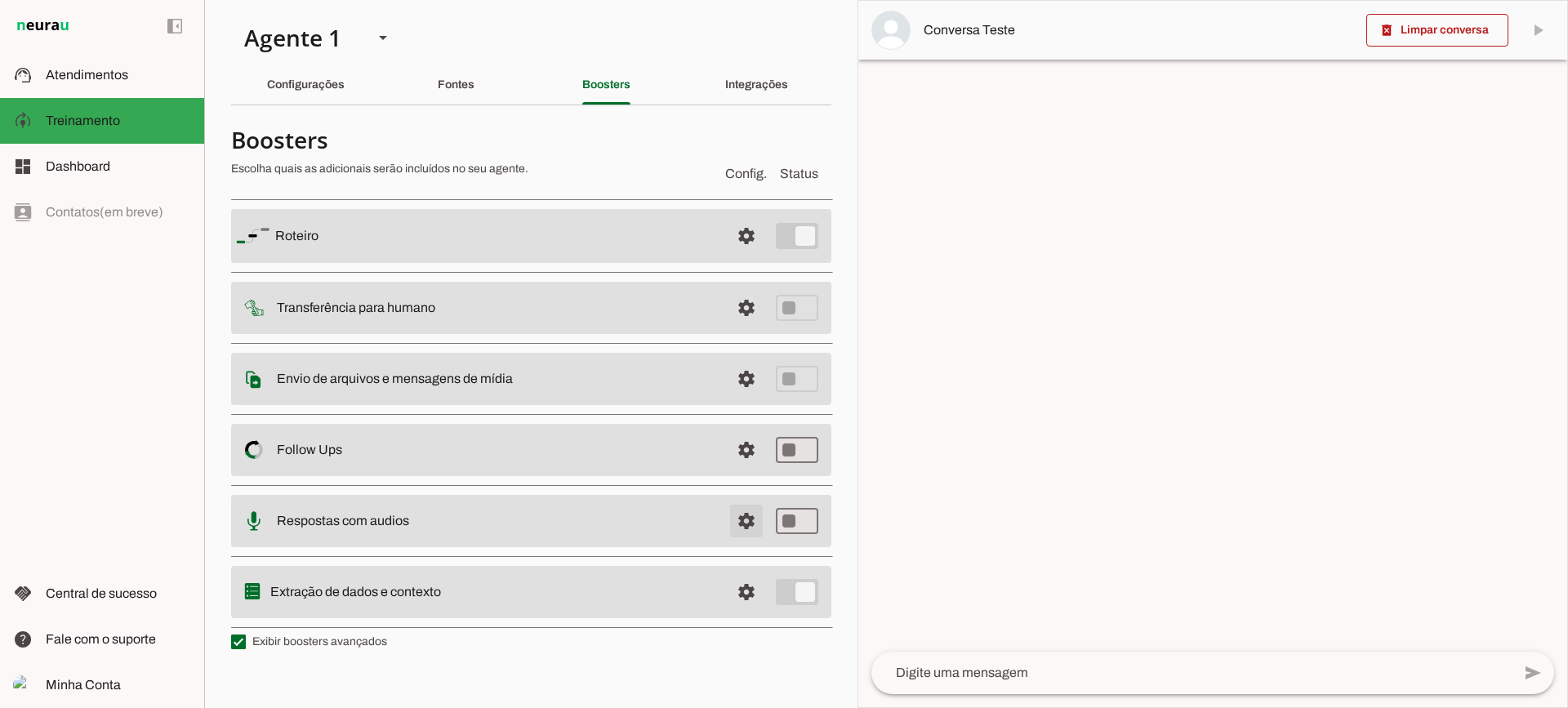
click at [745, 524] on span at bounding box center [746, 521] width 39 height 39
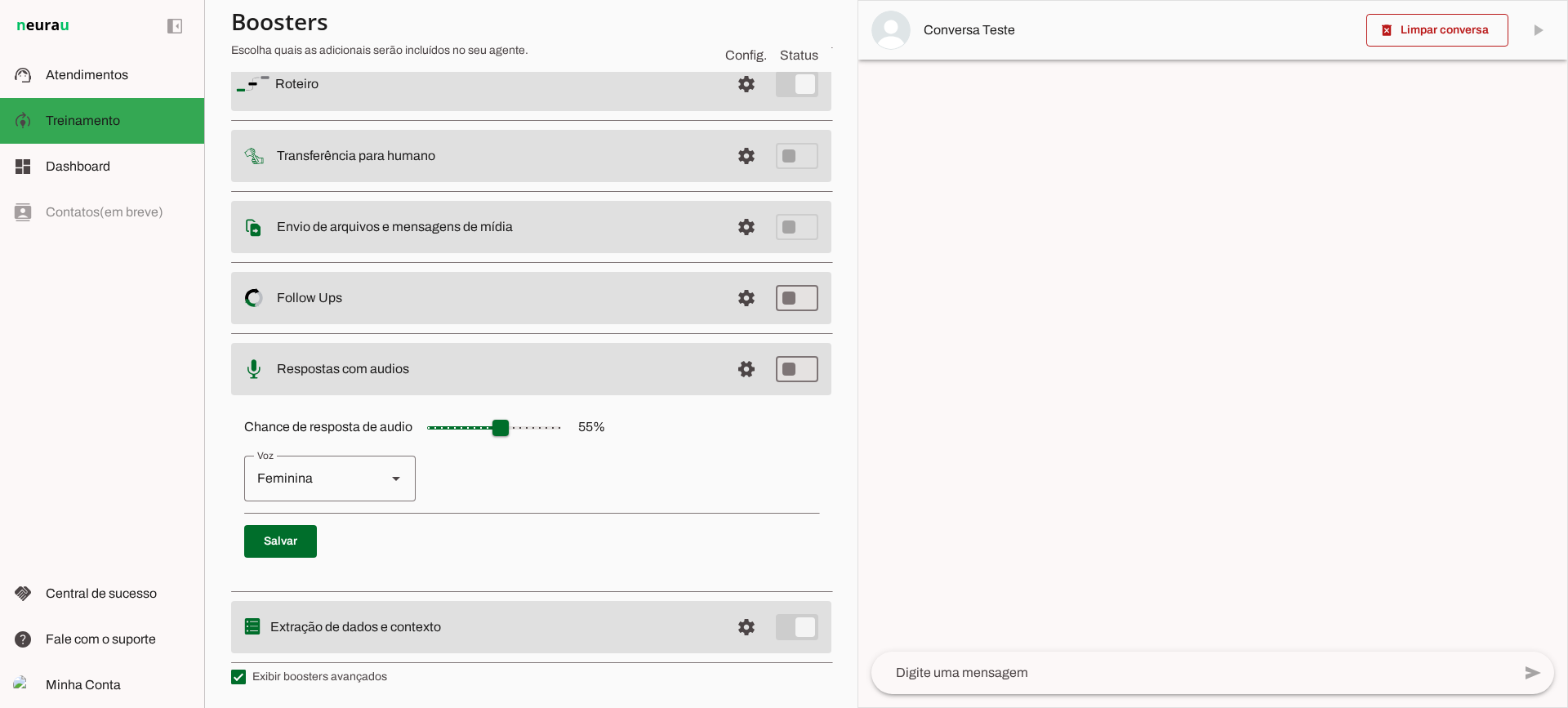
scroll to position [150, 0]
click at [727, 371] on span at bounding box center [746, 368] width 39 height 39
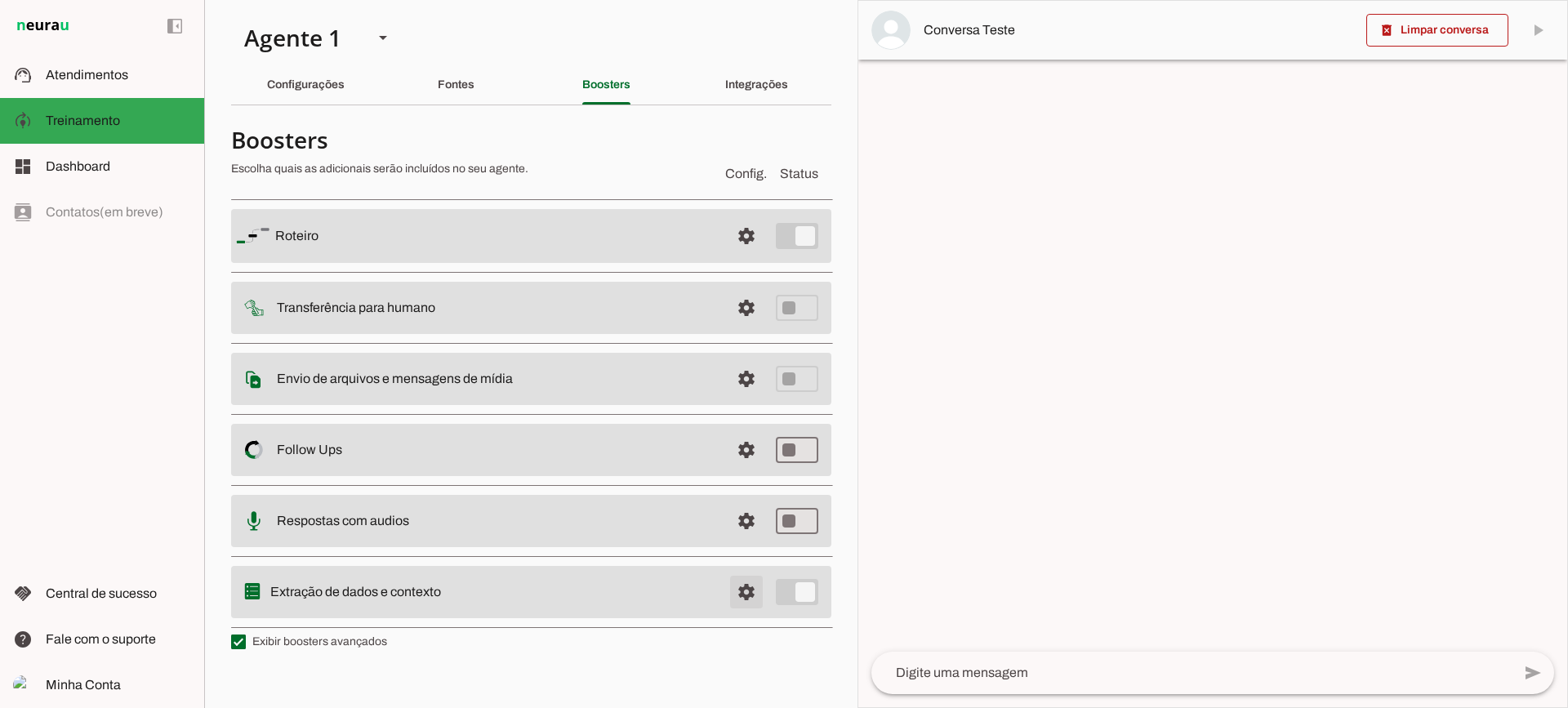
click at [749, 588] on span at bounding box center [746, 592] width 39 height 39
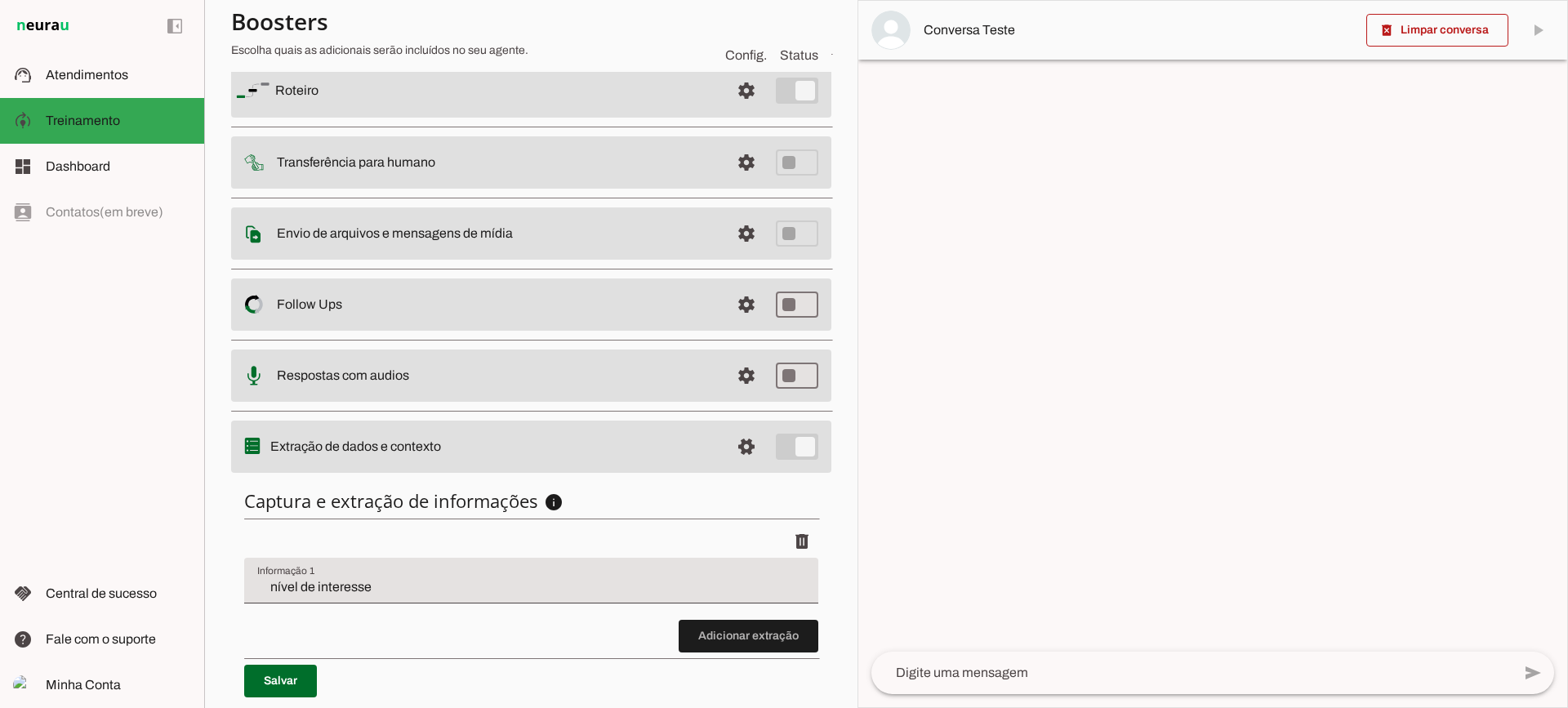
scroll to position [200, 0]
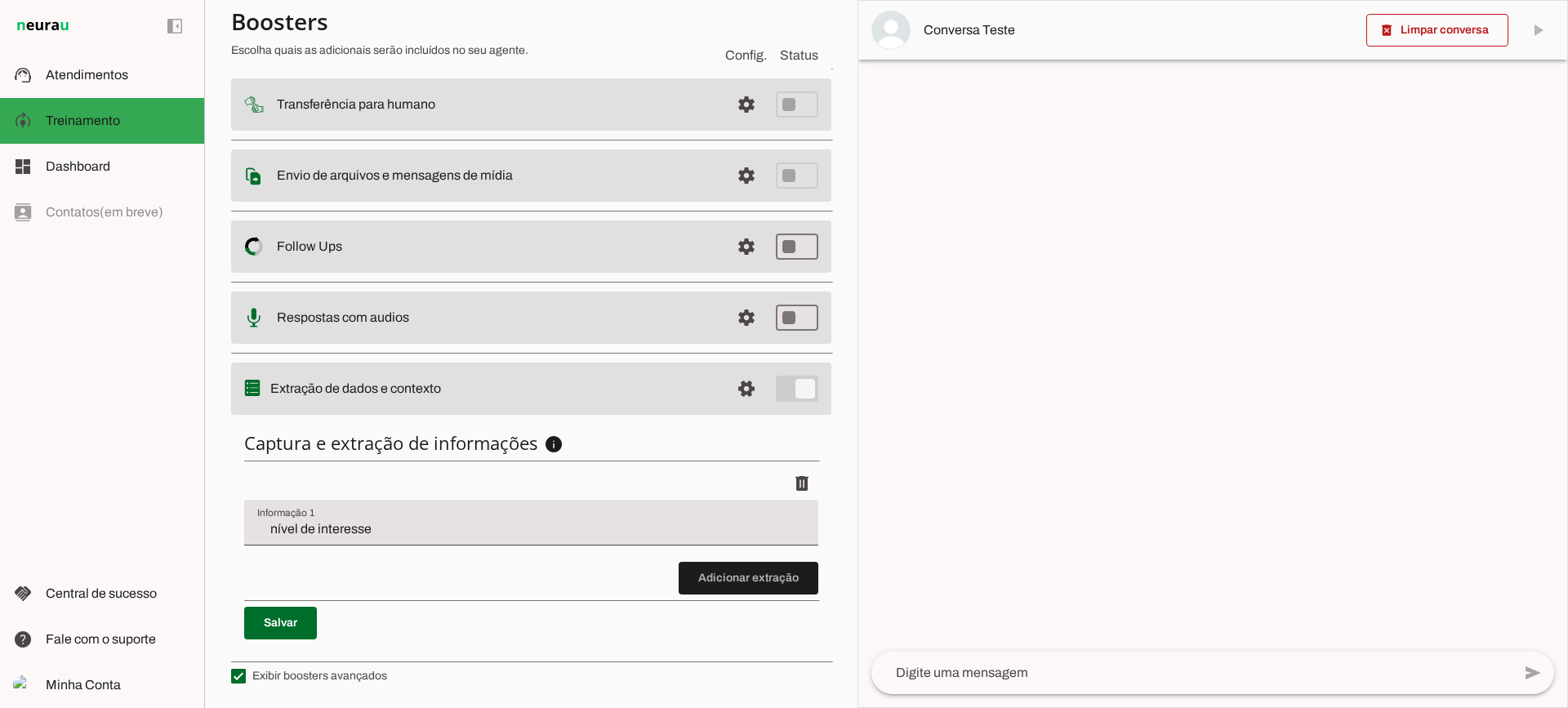
click at [370, 528] on input "nível de interesse" at bounding box center [532, 529] width 548 height 20
click at [719, 597] on span at bounding box center [749, 578] width 140 height 39
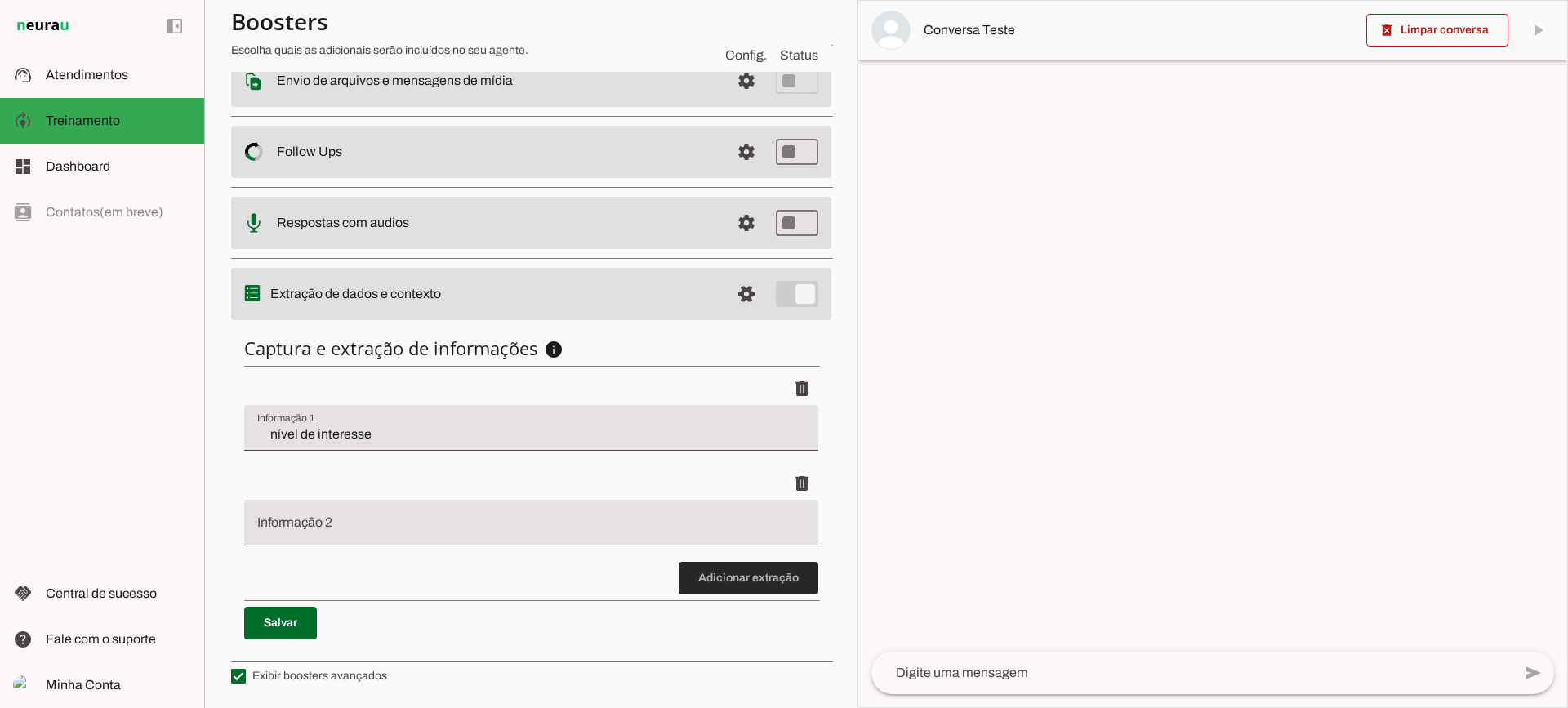
click at [741, 573] on span at bounding box center [749, 578] width 140 height 39
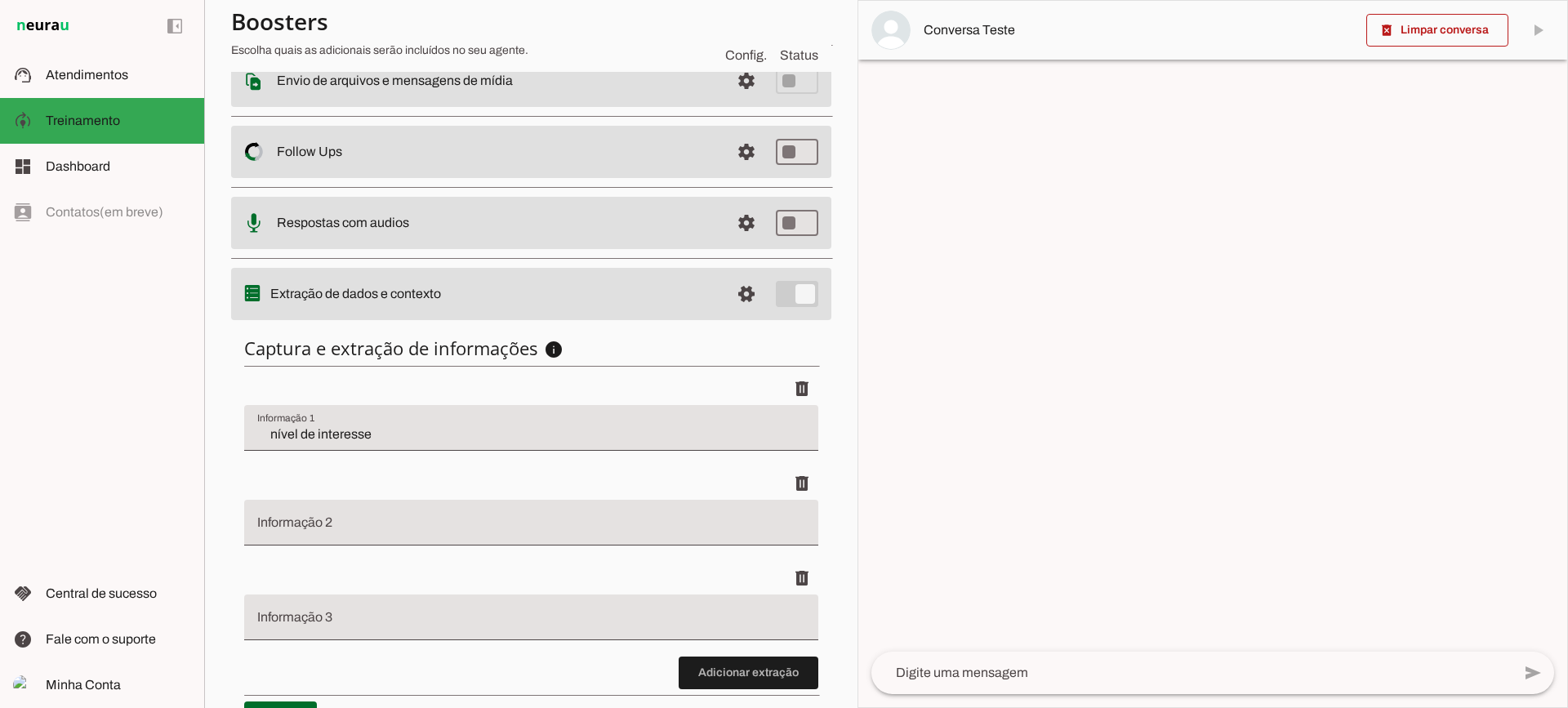
scroll to position [390, 0]
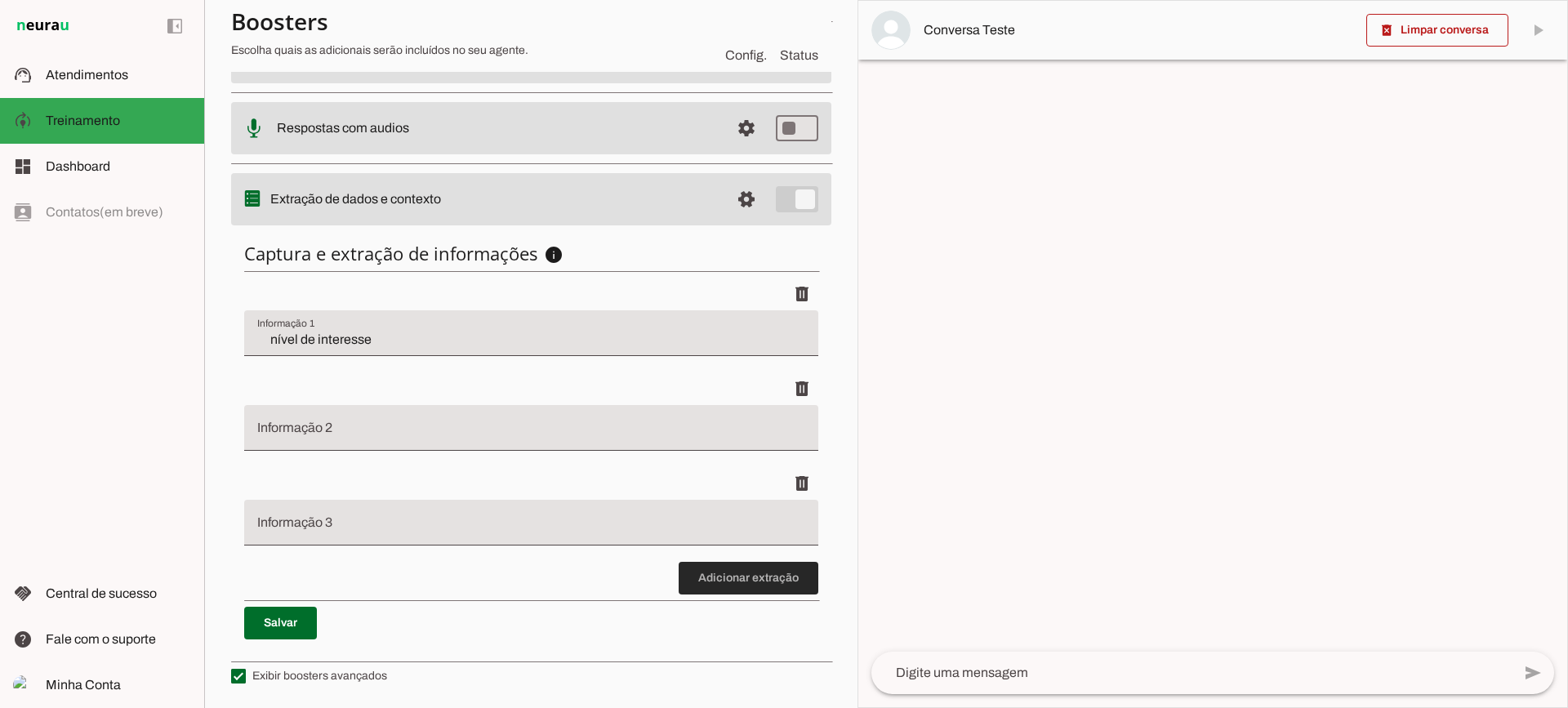
click at [735, 558] on li "delete" at bounding box center [531, 514] width 574 height 95
click at [733, 582] on span at bounding box center [749, 578] width 140 height 39
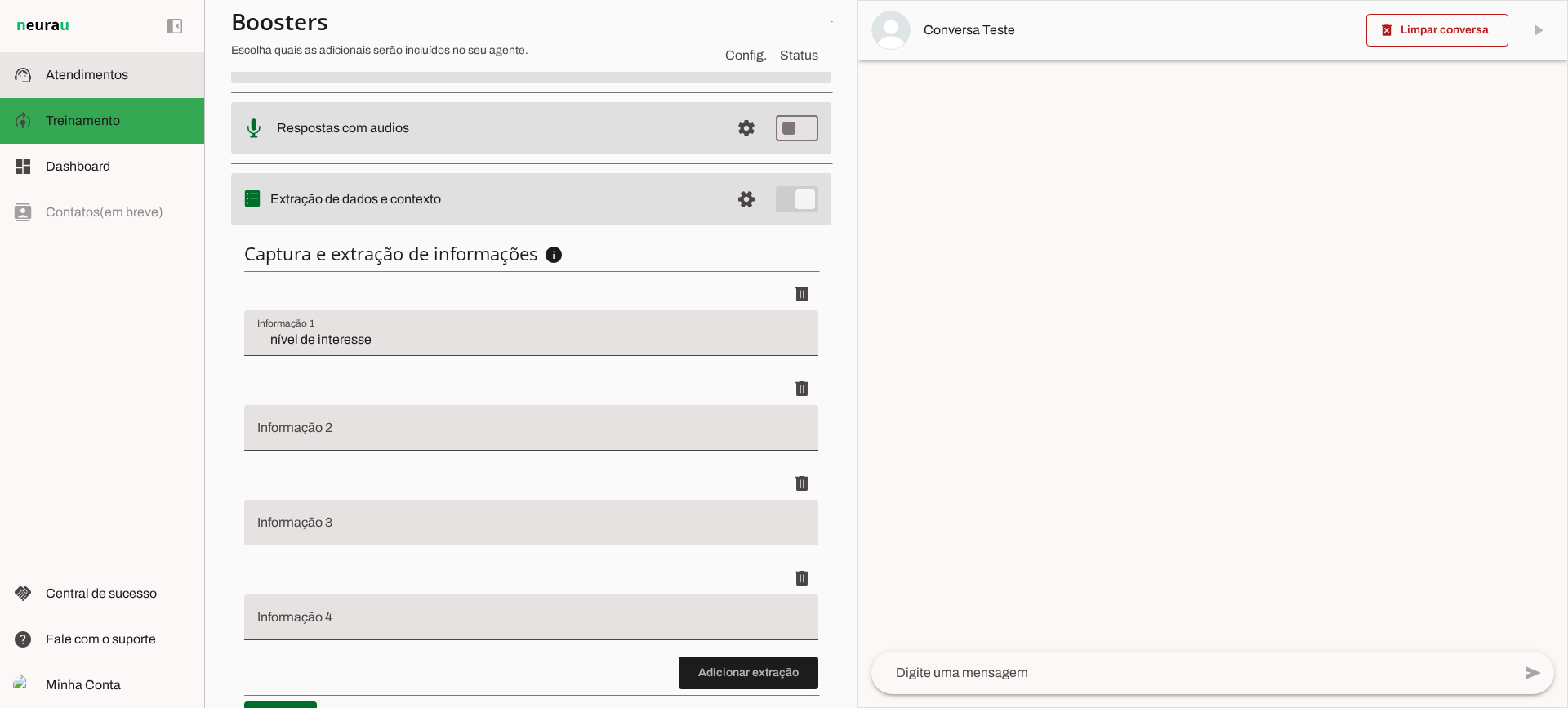
click at [162, 86] on md-item "support_agent Atendimentos Atendimentos" at bounding box center [102, 75] width 204 height 46
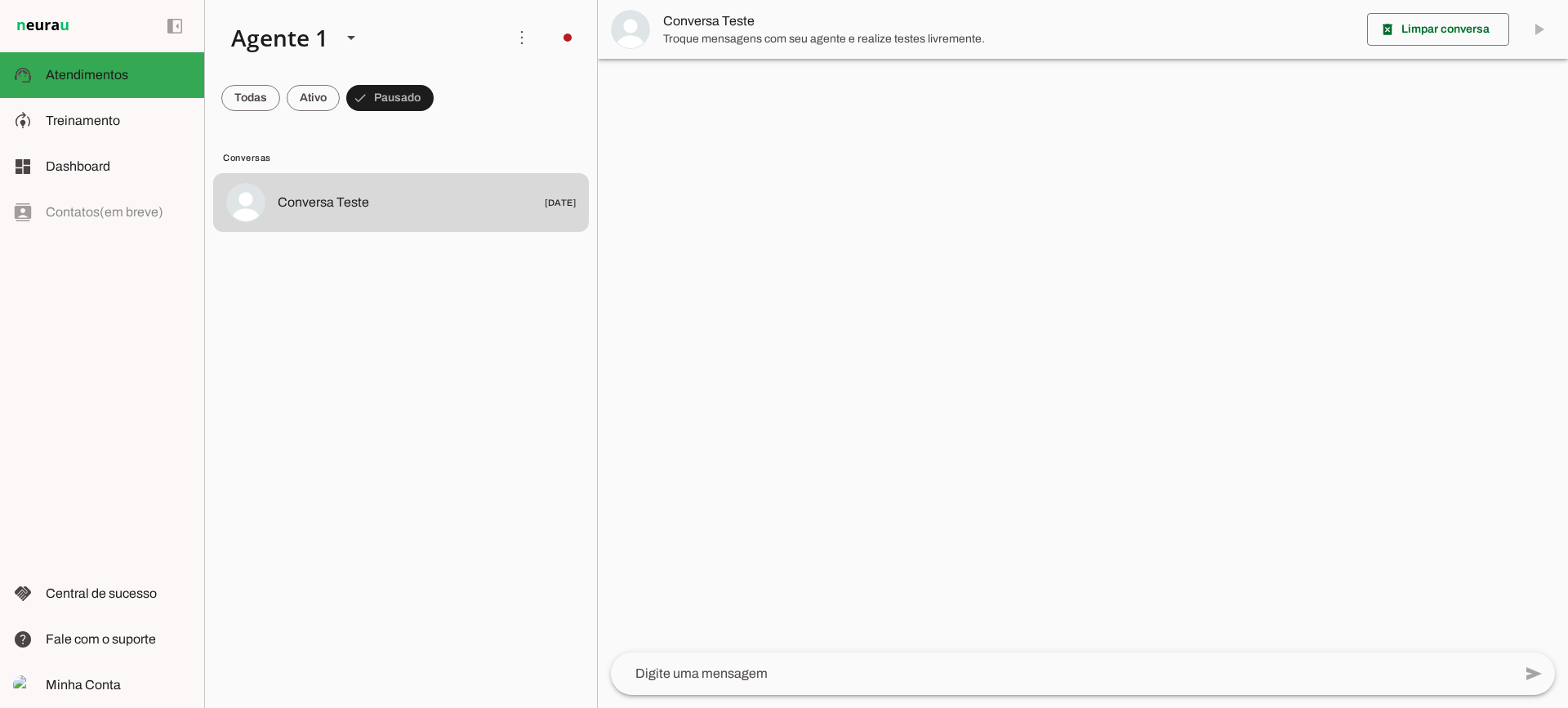
click at [674, 30] on span "Conversa Teste" at bounding box center [1009, 22] width 691 height 20
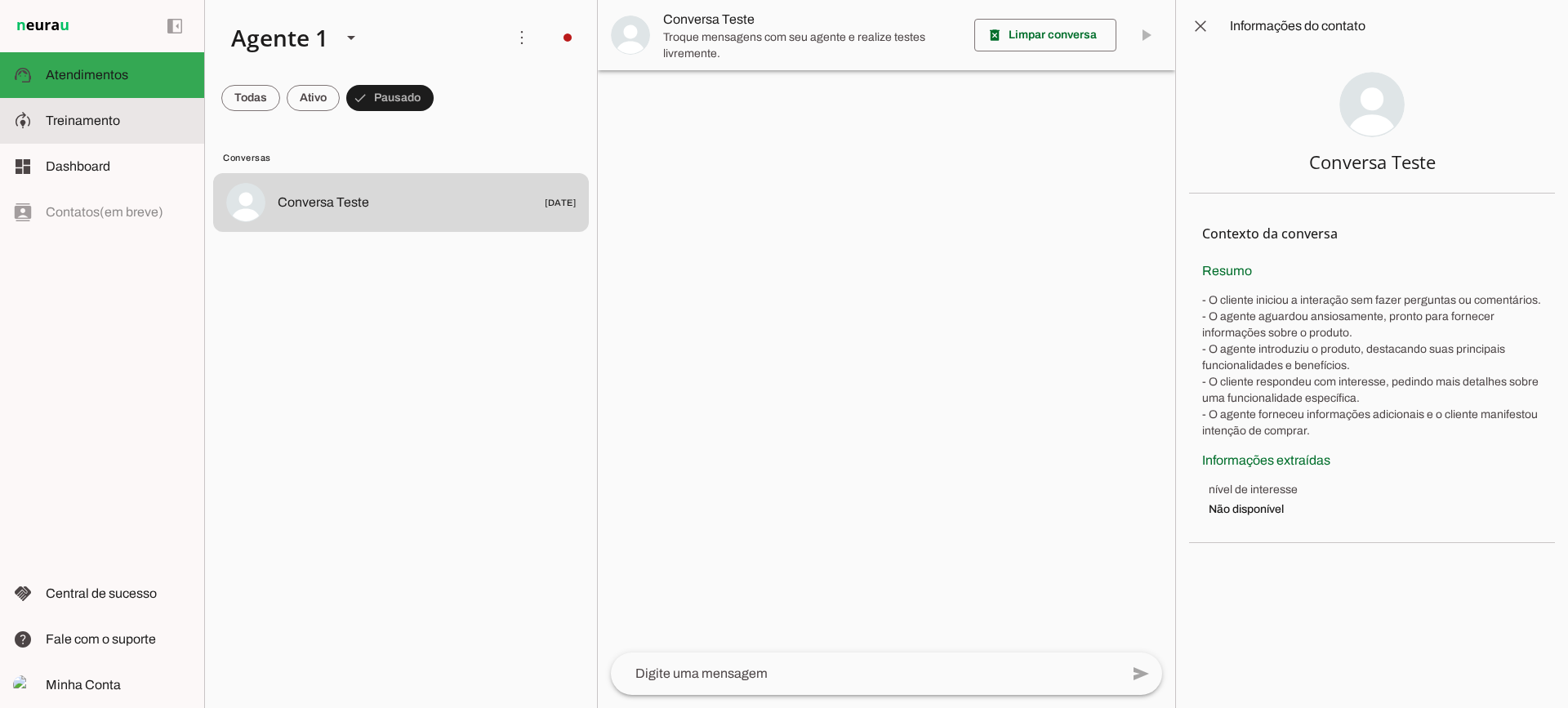
click at [52, 125] on span "Treinamento" at bounding box center [82, 120] width 74 height 14
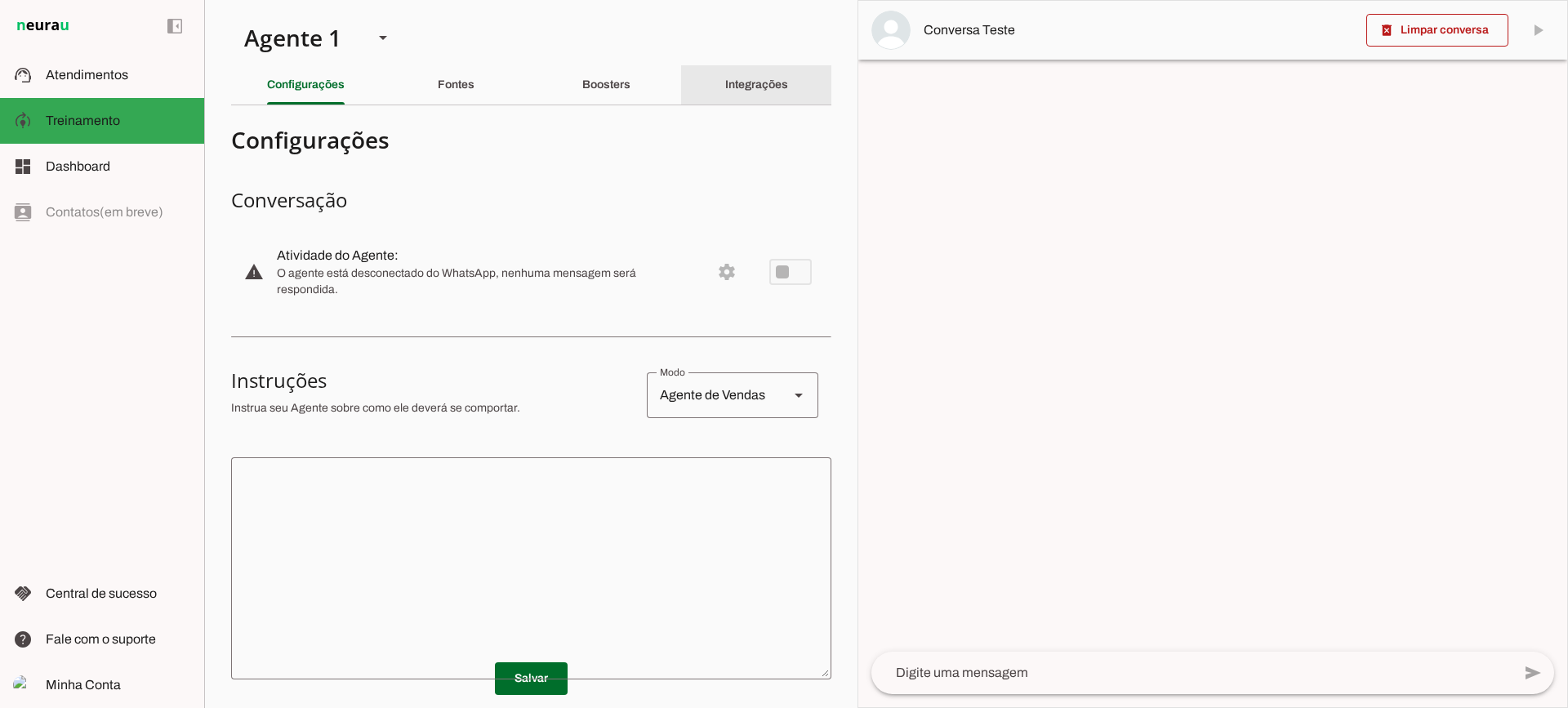
click at [771, 72] on div "Integrações" at bounding box center [757, 85] width 63 height 39
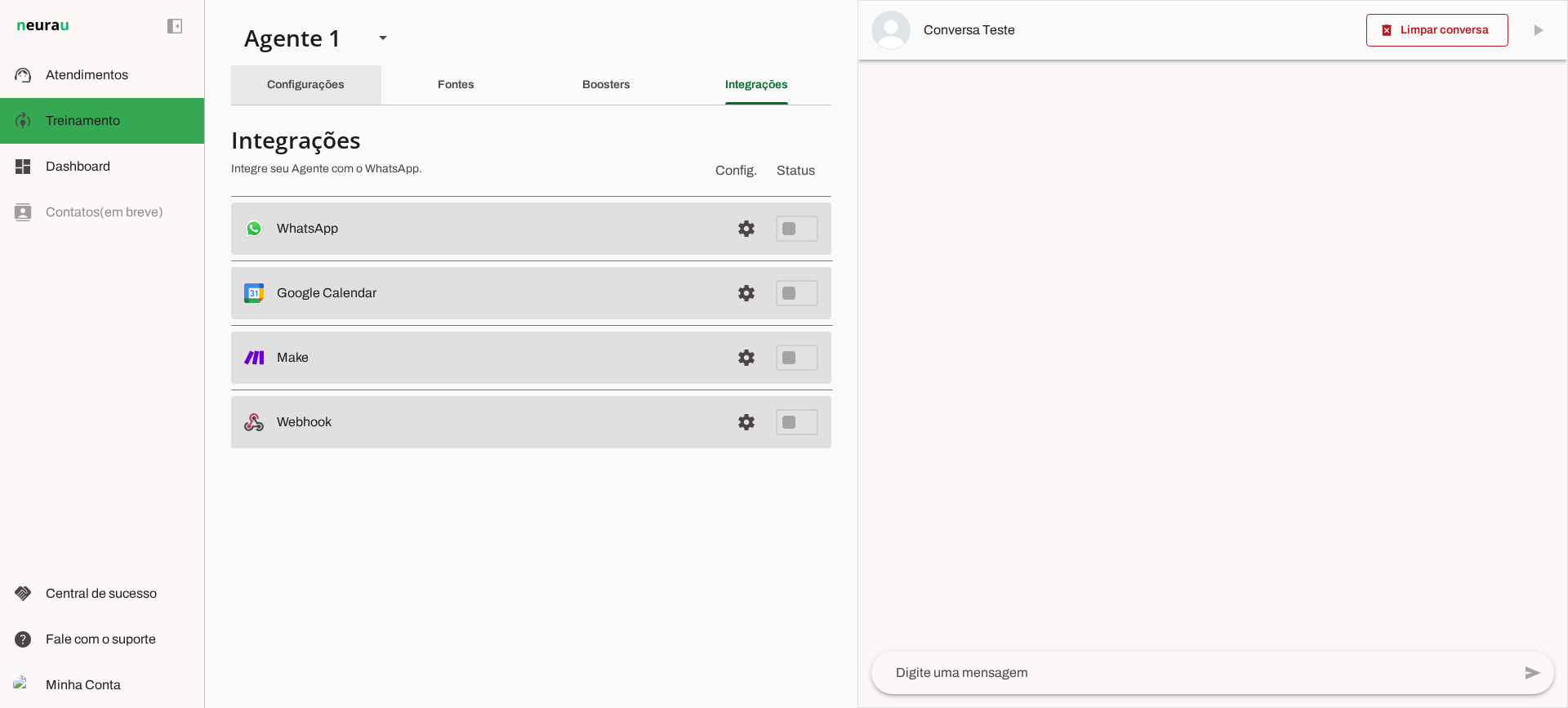
click at [344, 68] on div "Configurações" at bounding box center [305, 85] width 77 height 39
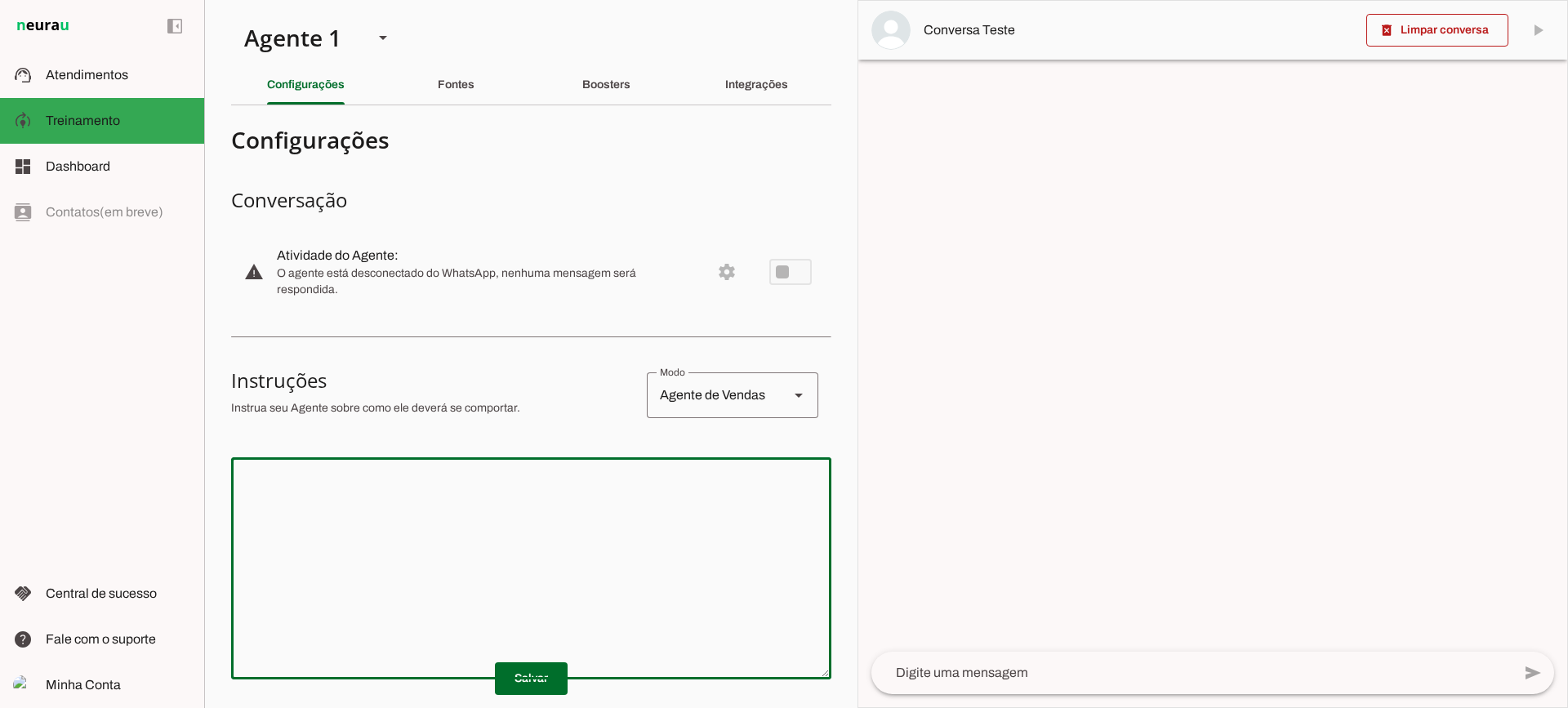
click at [543, 582] on textarea at bounding box center [531, 568] width 601 height 196
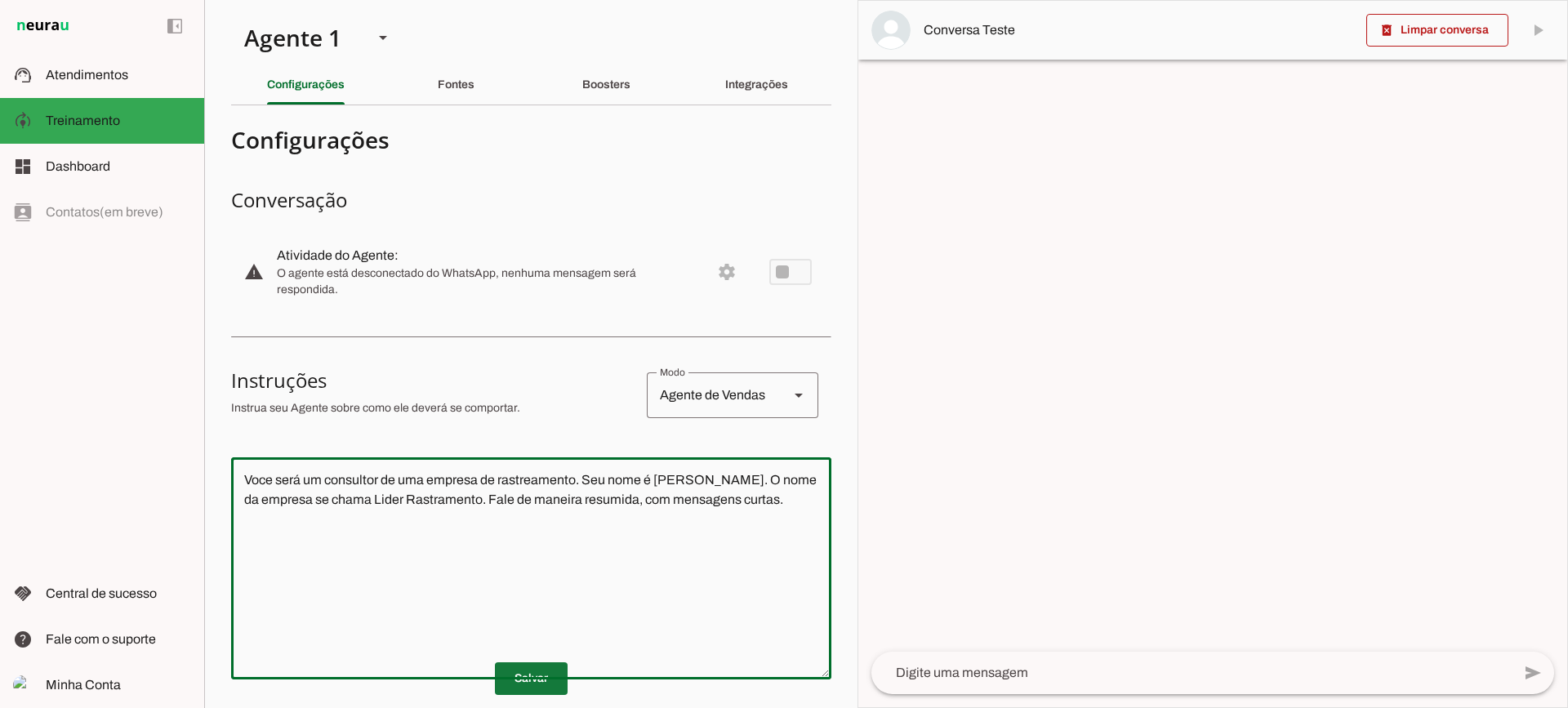
type textarea "Voce será um consultor de uma empresa de rastreamento. Seu nome é [PERSON_NAME]…"
type md-outlined-text-field "Voce será um consultor de uma empresa de rastreamento. Seu nome é [PERSON_NAME]…"
click at [529, 670] on span at bounding box center [531, 678] width 72 height 39
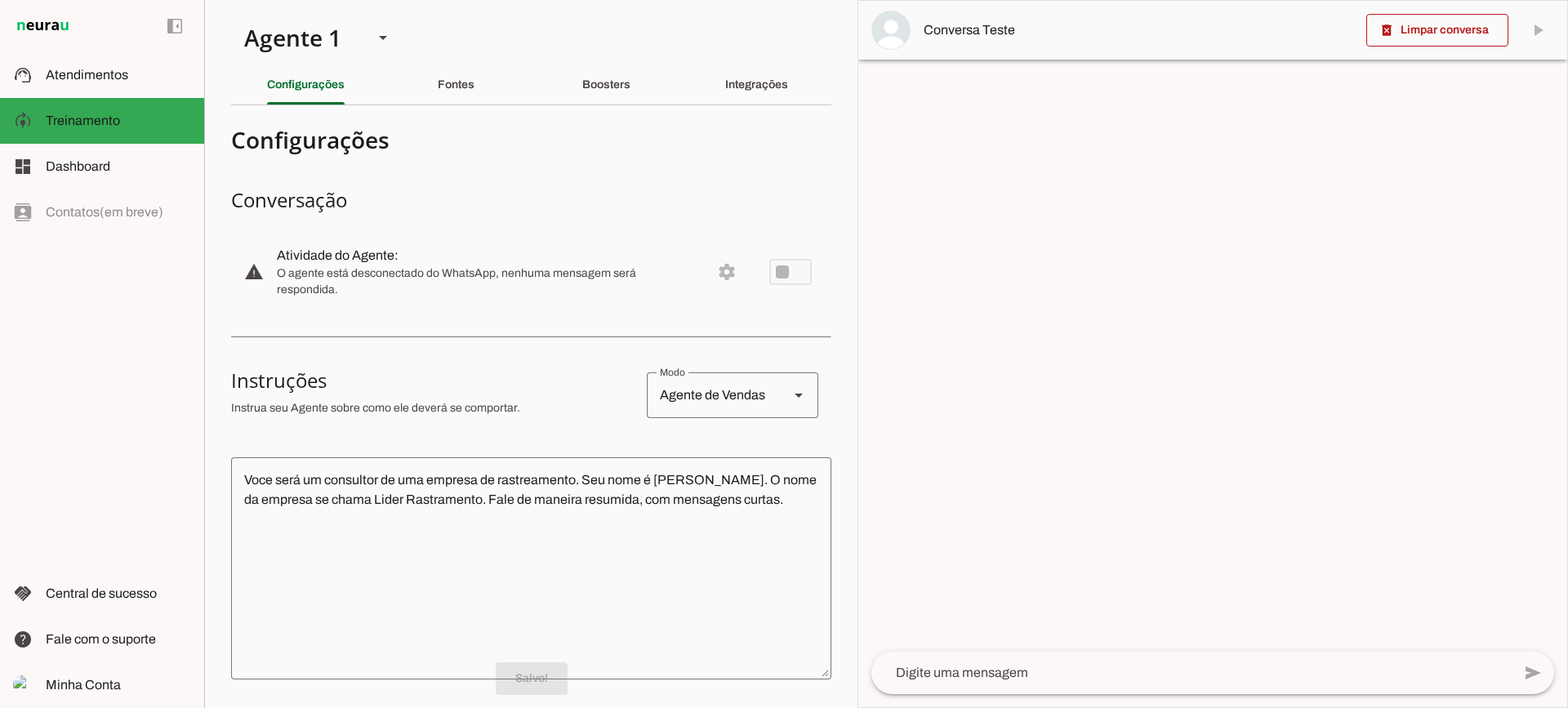
click at [968, 681] on textarea at bounding box center [1192, 673] width 641 height 20
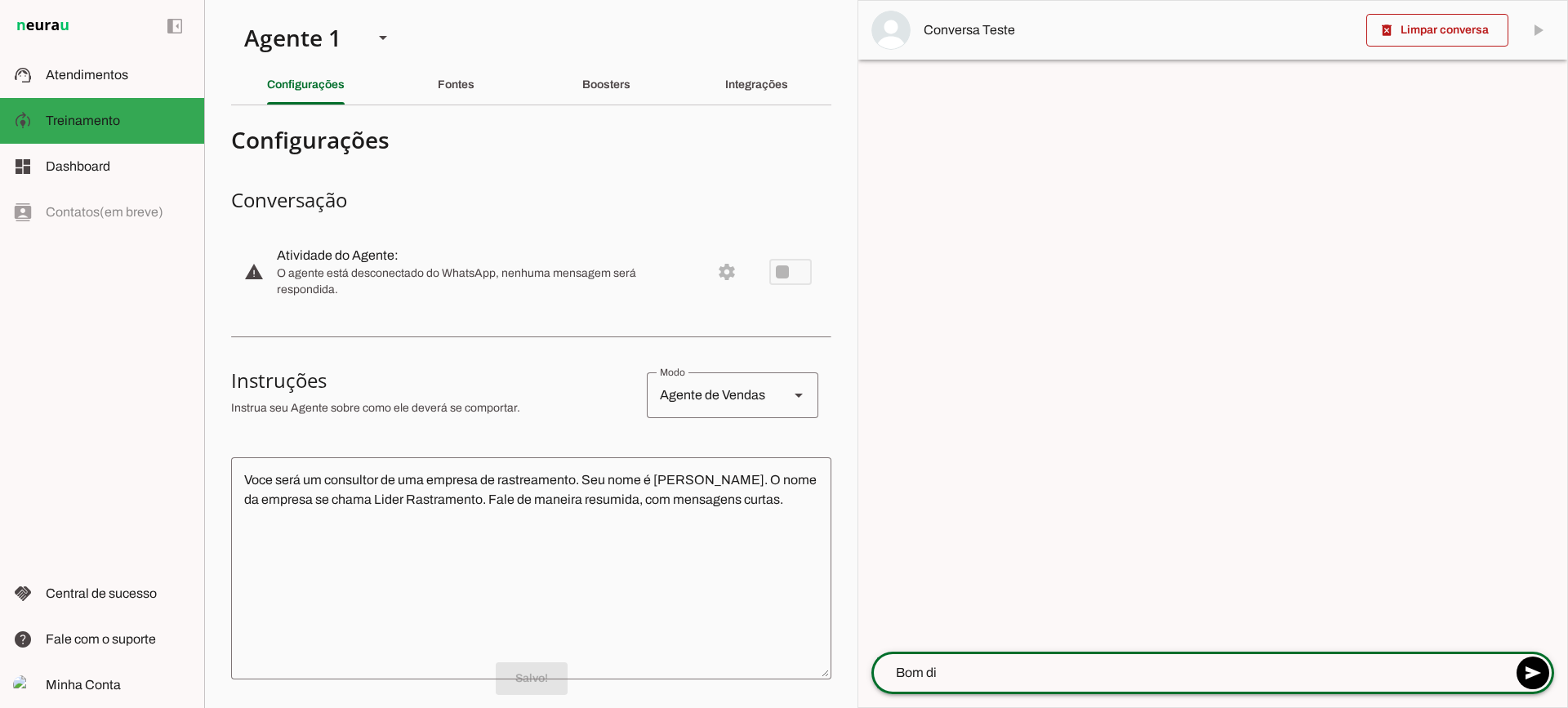
type textarea "Bom dia"
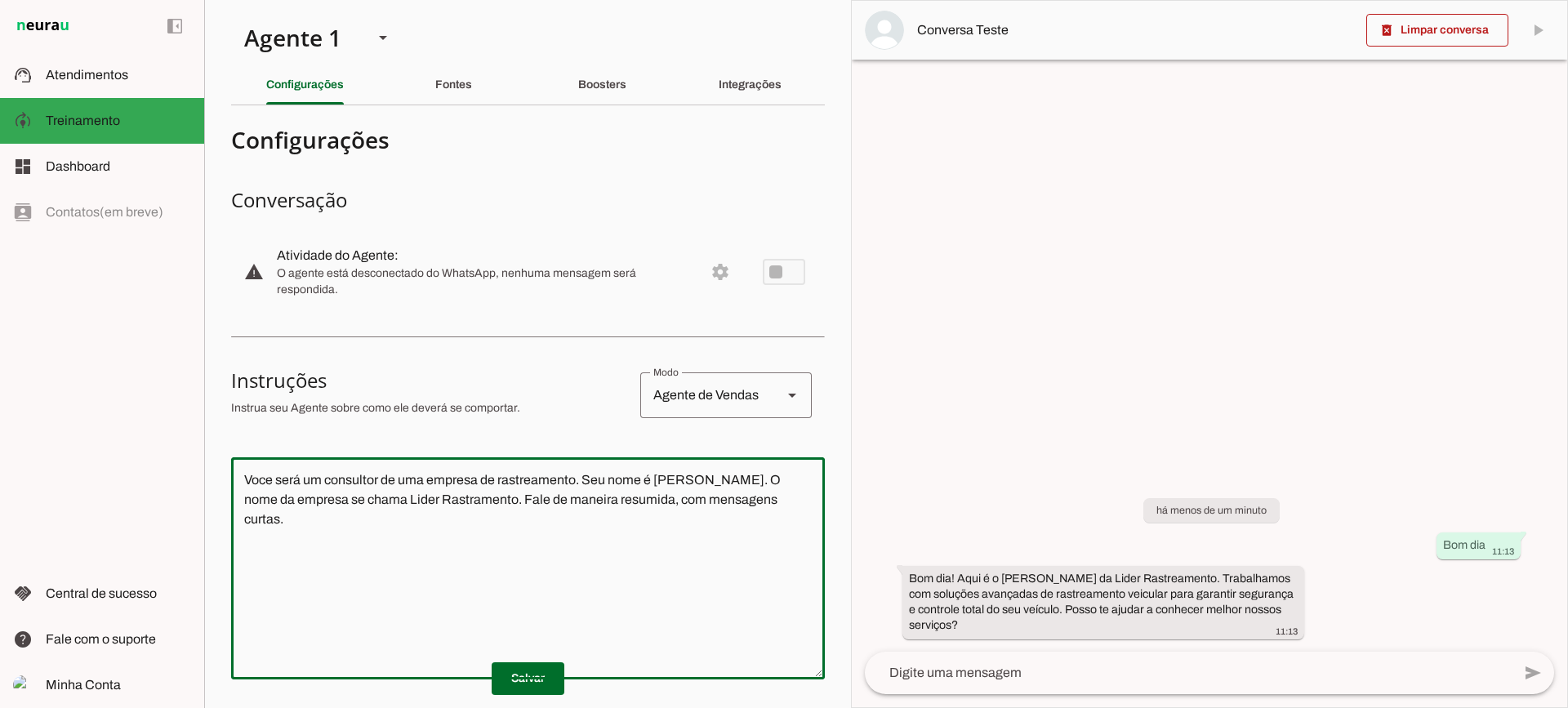
drag, startPoint x: 742, startPoint y: 500, endPoint x: 213, endPoint y: 394, distance: 539.5
click at [213, 394] on section "Agente 1 Criar Agente Você atingiu o limite de IAs Neurau permitidas. Atualize …" at bounding box center [528, 354] width 647 height 708
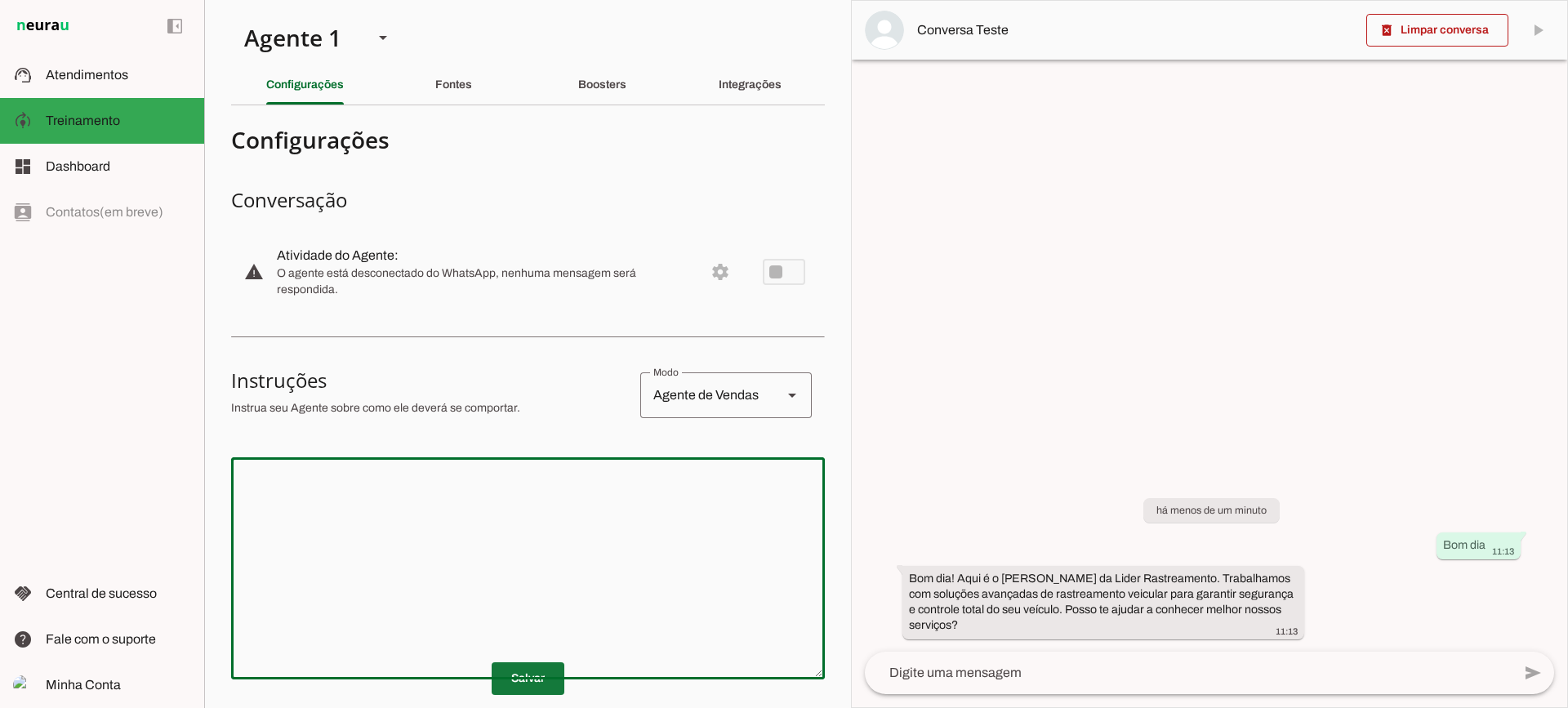
click at [509, 663] on span at bounding box center [528, 678] width 72 height 39
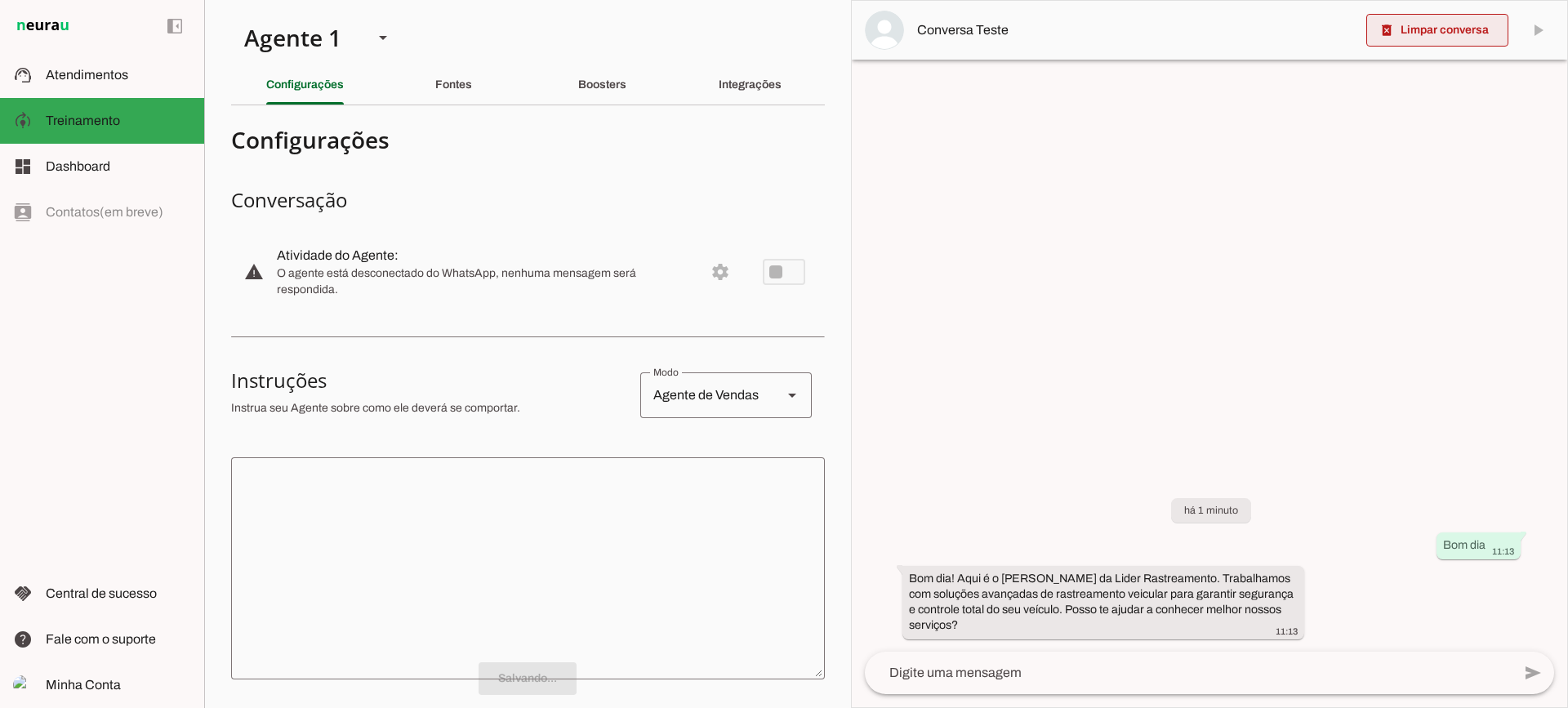
click at [1407, 30] on span at bounding box center [1438, 30] width 142 height 39
